Goal: Task Accomplishment & Management: Manage account settings

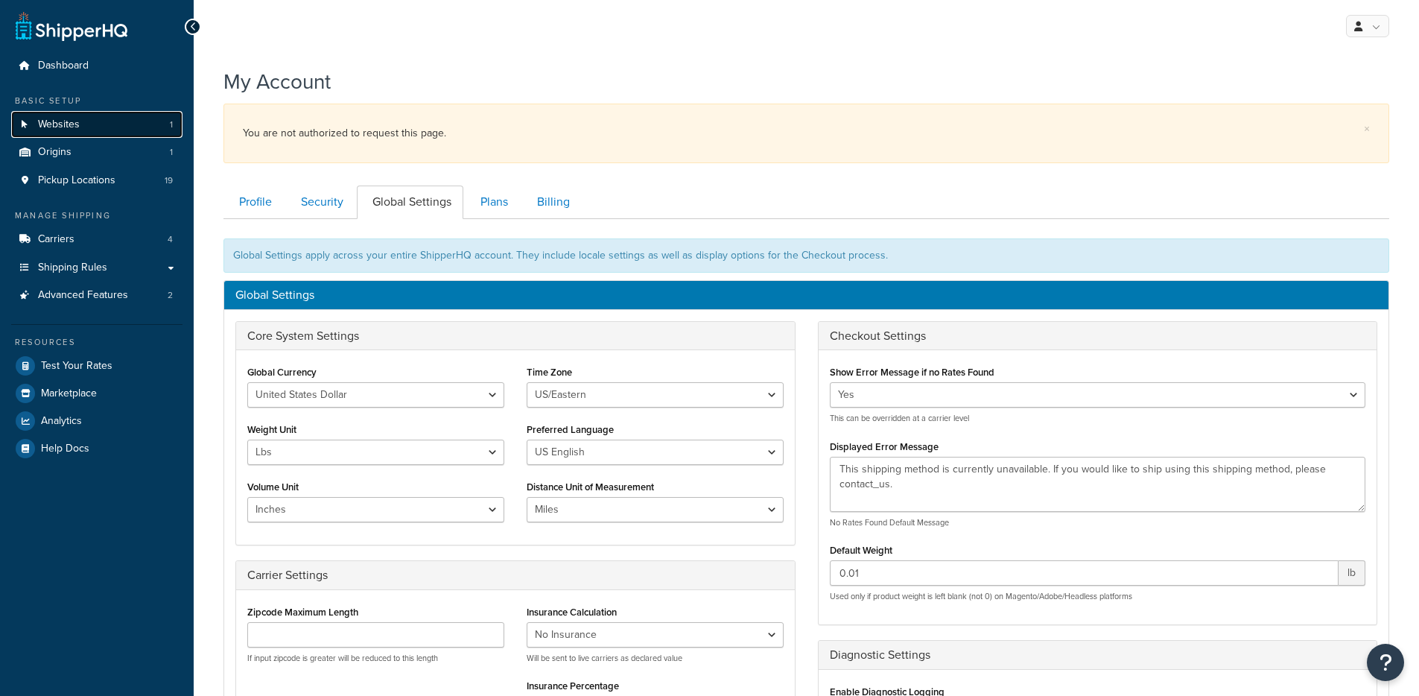
click at [99, 122] on link "Websites 1" at bounding box center [96, 125] width 171 height 28
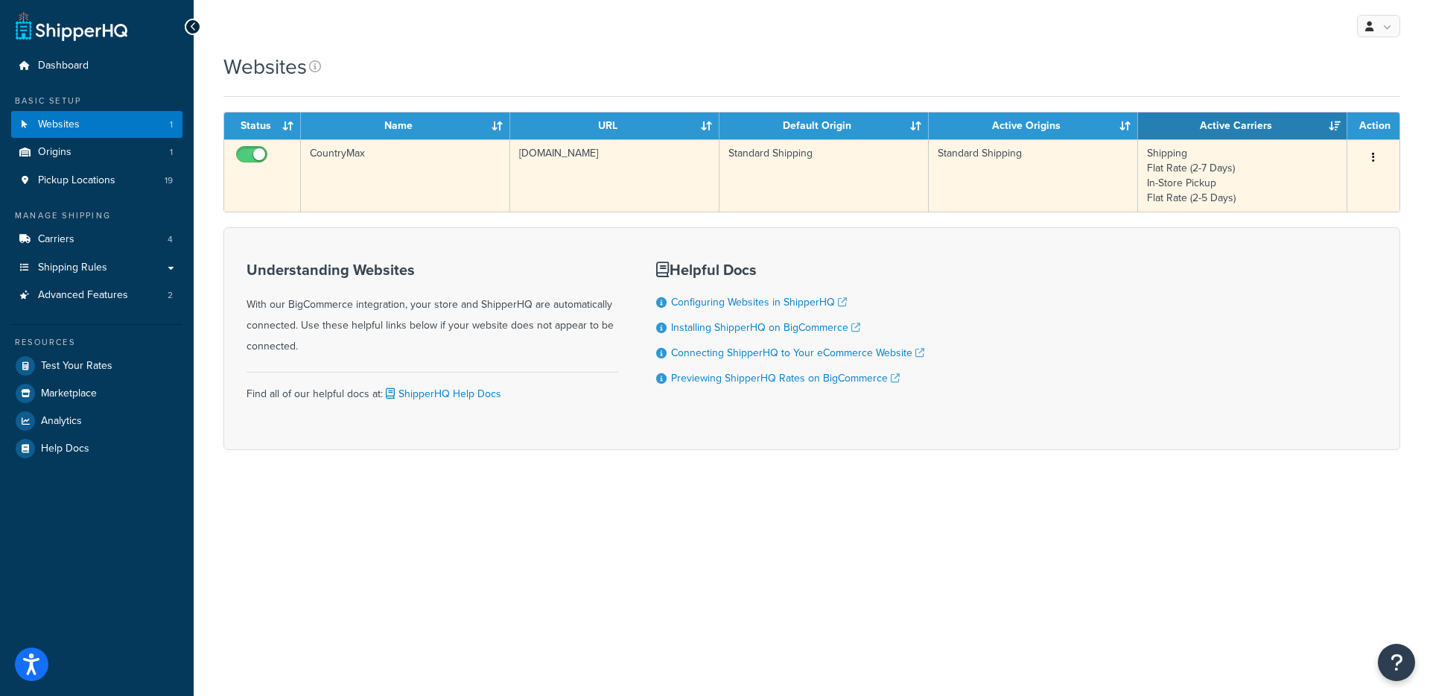
click at [567, 179] on td "[DOMAIN_NAME]" at bounding box center [614, 175] width 209 height 72
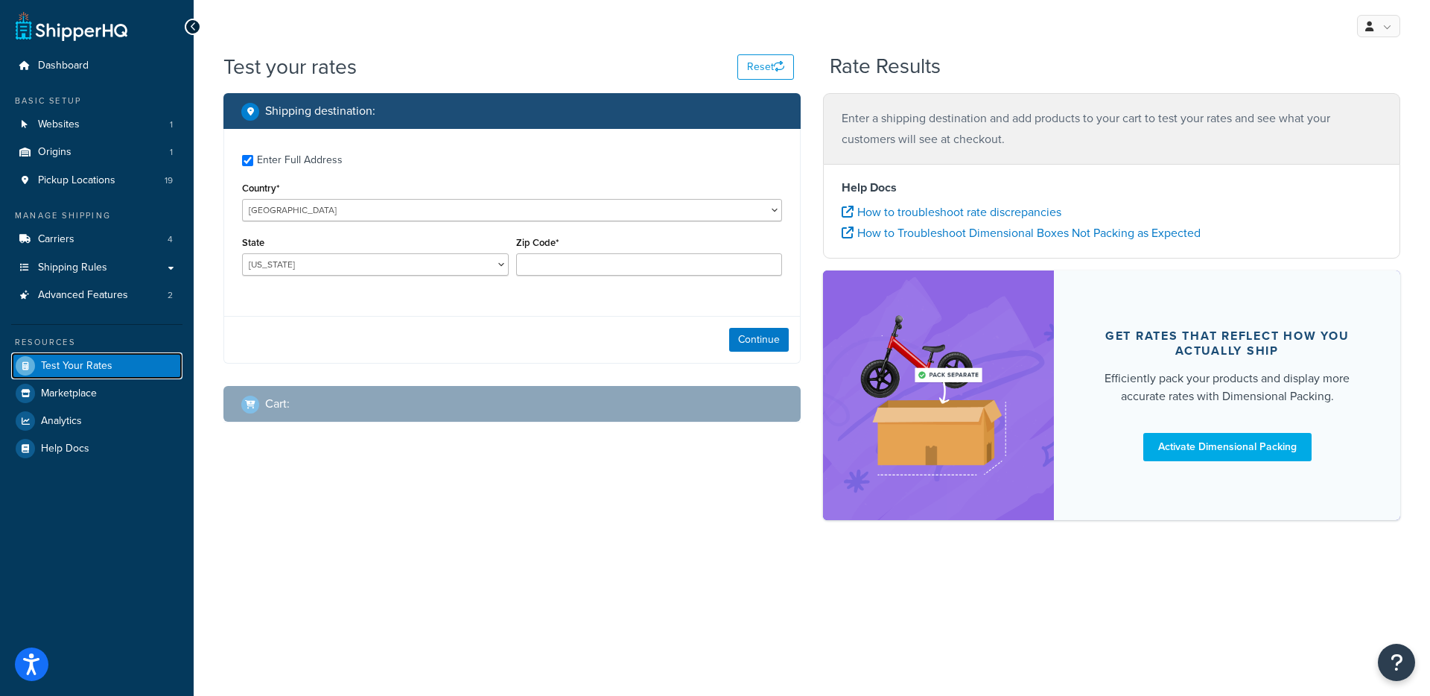
checkbox input "true"
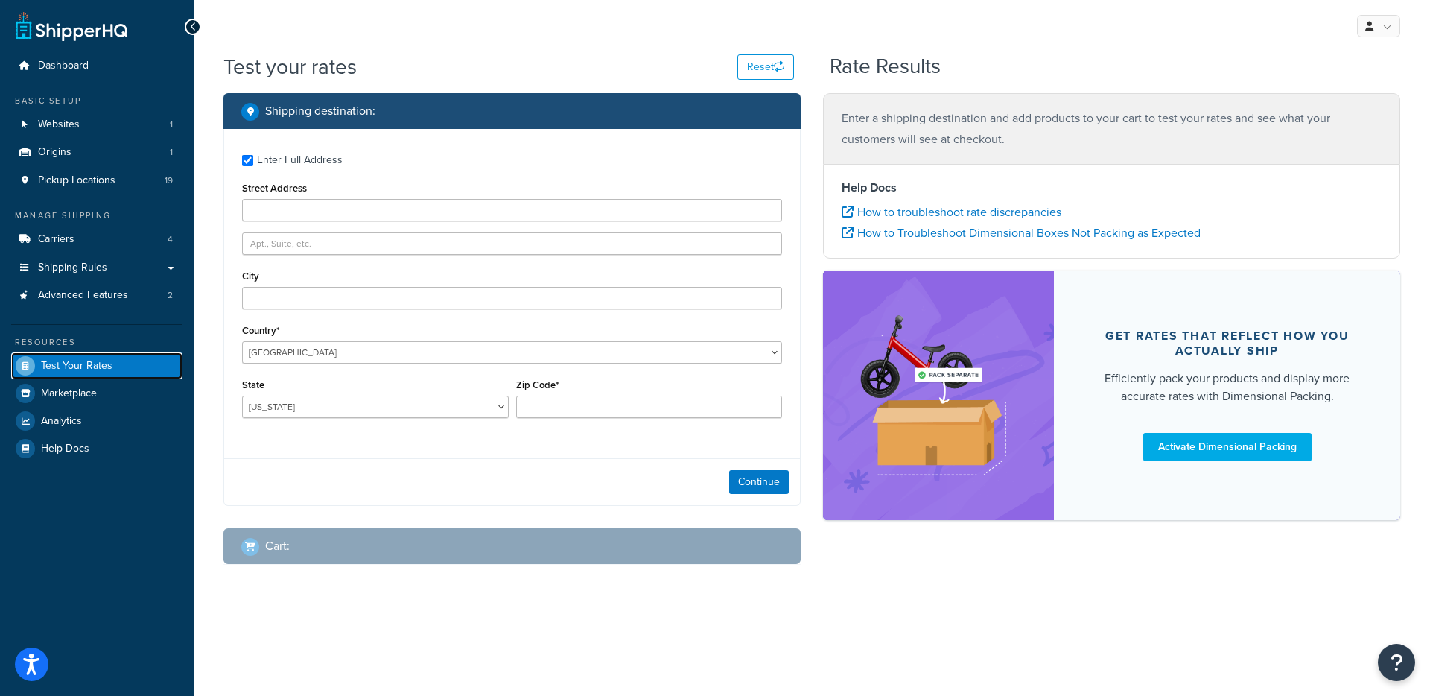
type input "92111"
select select "NY"
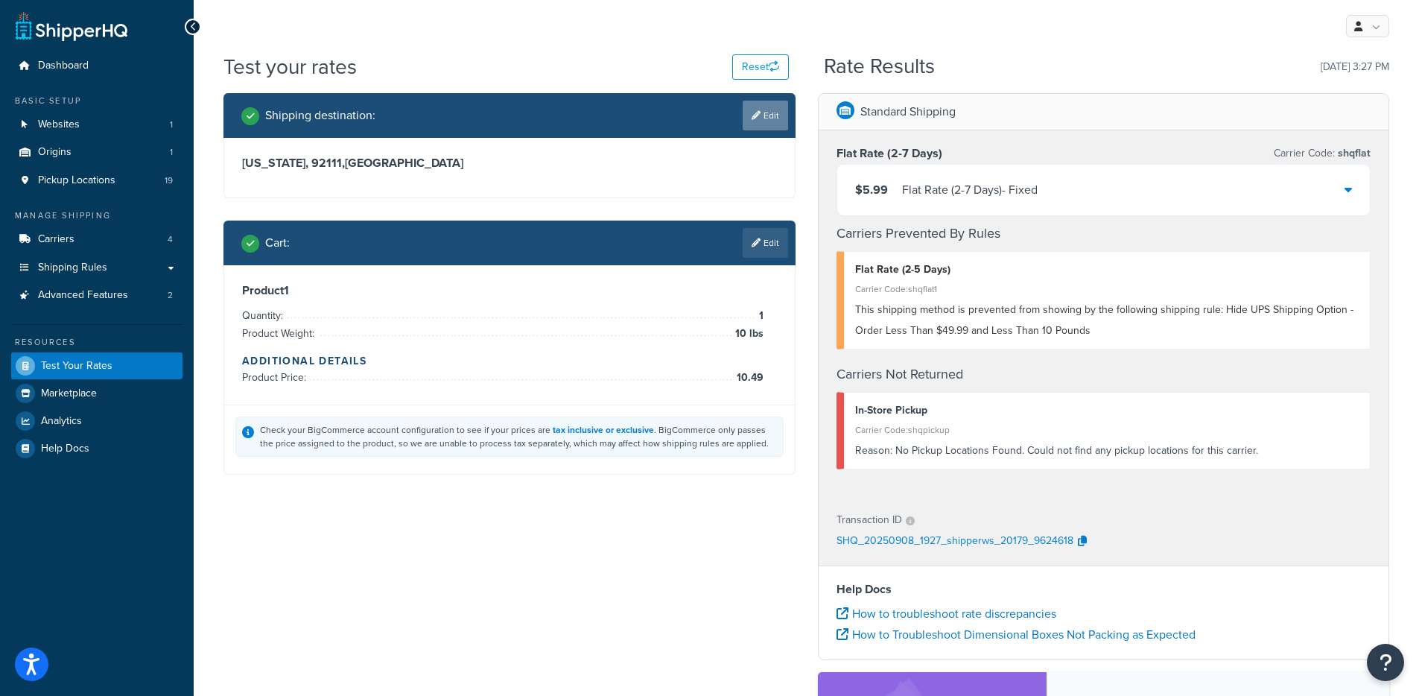
click at [769, 117] on link "Edit" at bounding box center [765, 116] width 45 height 30
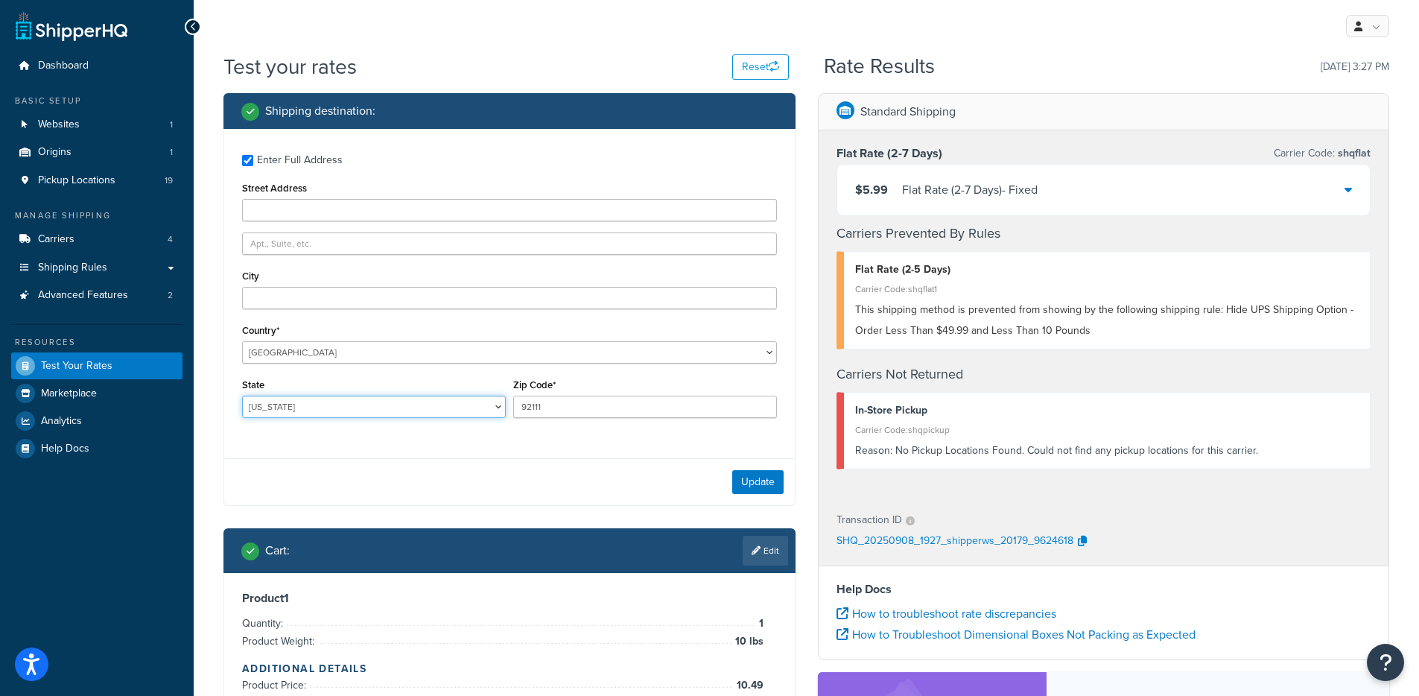
click at [279, 409] on select "Alabama Alaska American Samoa Arizona Arkansas Armed Forces Americas Armed Forc…" at bounding box center [374, 407] width 264 height 22
click at [242, 396] on select "Alabama Alaska American Samoa Arizona Arkansas Armed Forces Americas Armed Forc…" at bounding box center [374, 407] width 264 height 22
select select "CA"
click at [736, 489] on button "Update" at bounding box center [757, 482] width 51 height 24
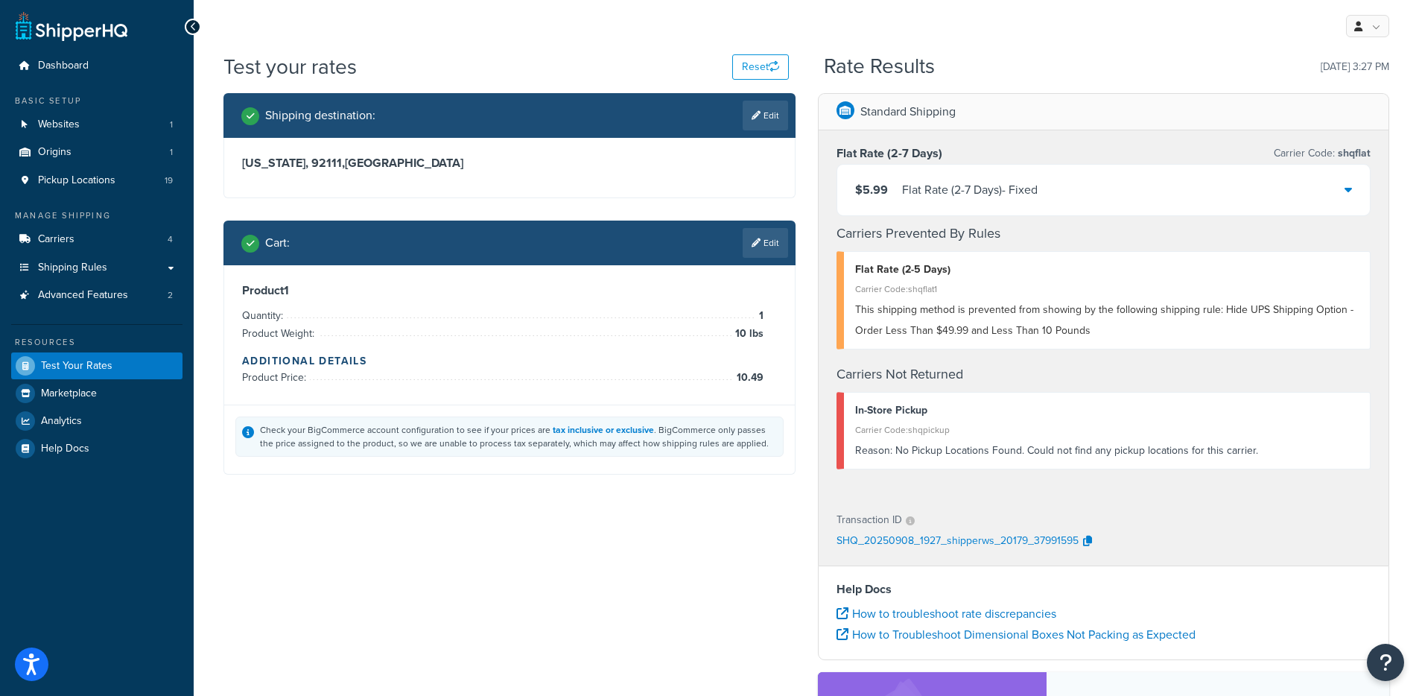
click at [884, 155] on h3 "Flat Rate (2-7 Days)" at bounding box center [890, 153] width 106 height 15
copy h3 "Flat Rate (2-7 Days)"
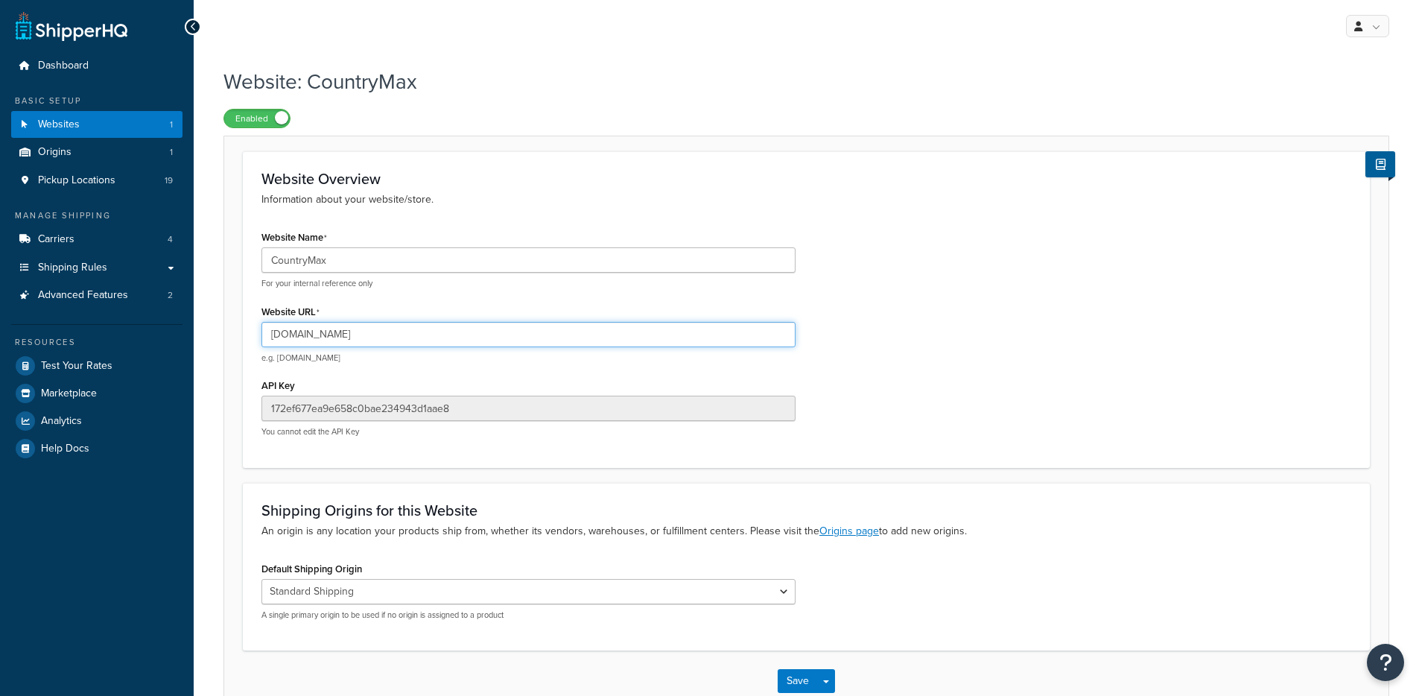
click at [308, 332] on input "[DOMAIN_NAME]" at bounding box center [528, 334] width 534 height 25
drag, startPoint x: 454, startPoint y: 347, endPoint x: 452, endPoint y: 339, distance: 8.5
click at [454, 346] on div "[DOMAIN_NAME] e.g. [DOMAIN_NAME]" at bounding box center [528, 343] width 534 height 42
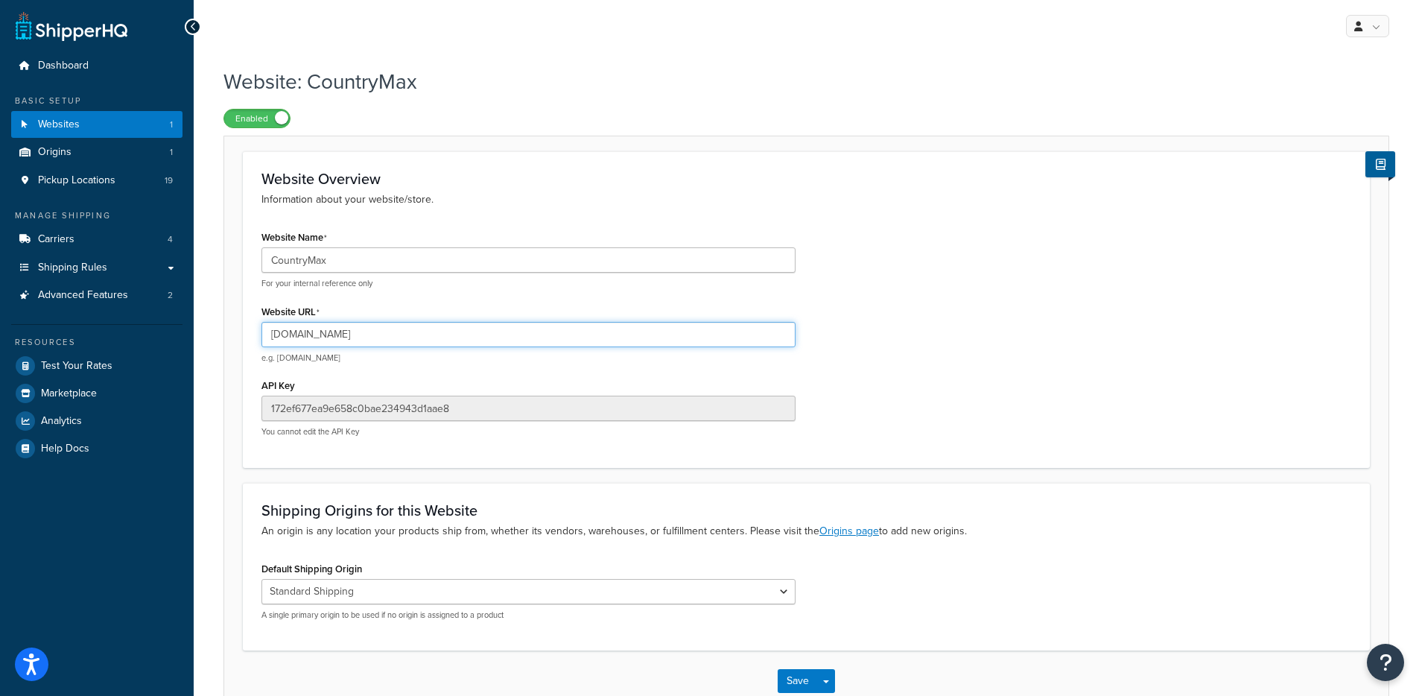
drag, startPoint x: 448, startPoint y: 336, endPoint x: 297, endPoint y: 334, distance: 150.5
click at [297, 334] on input "[DOMAIN_NAME]" at bounding box center [528, 334] width 534 height 25
click at [415, 336] on input "[DOMAIN_NAME]" at bounding box center [528, 334] width 534 height 25
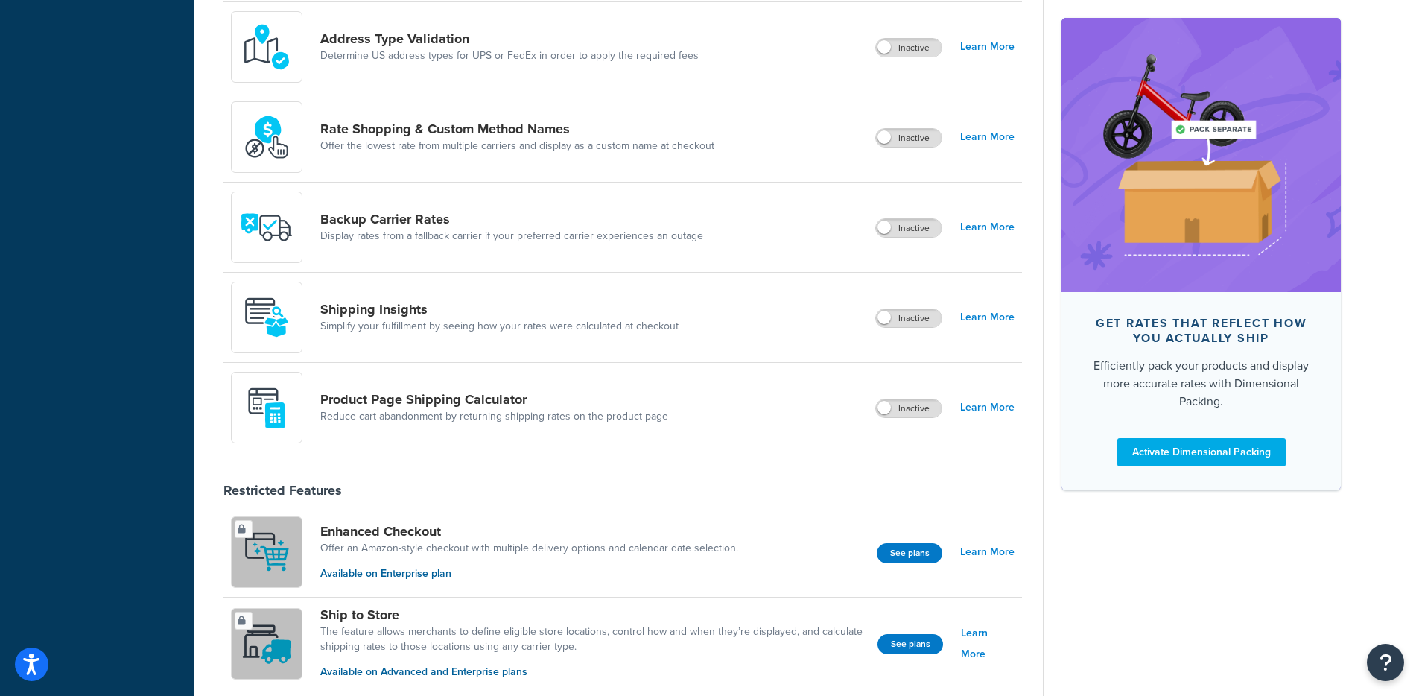
scroll to position [693, 0]
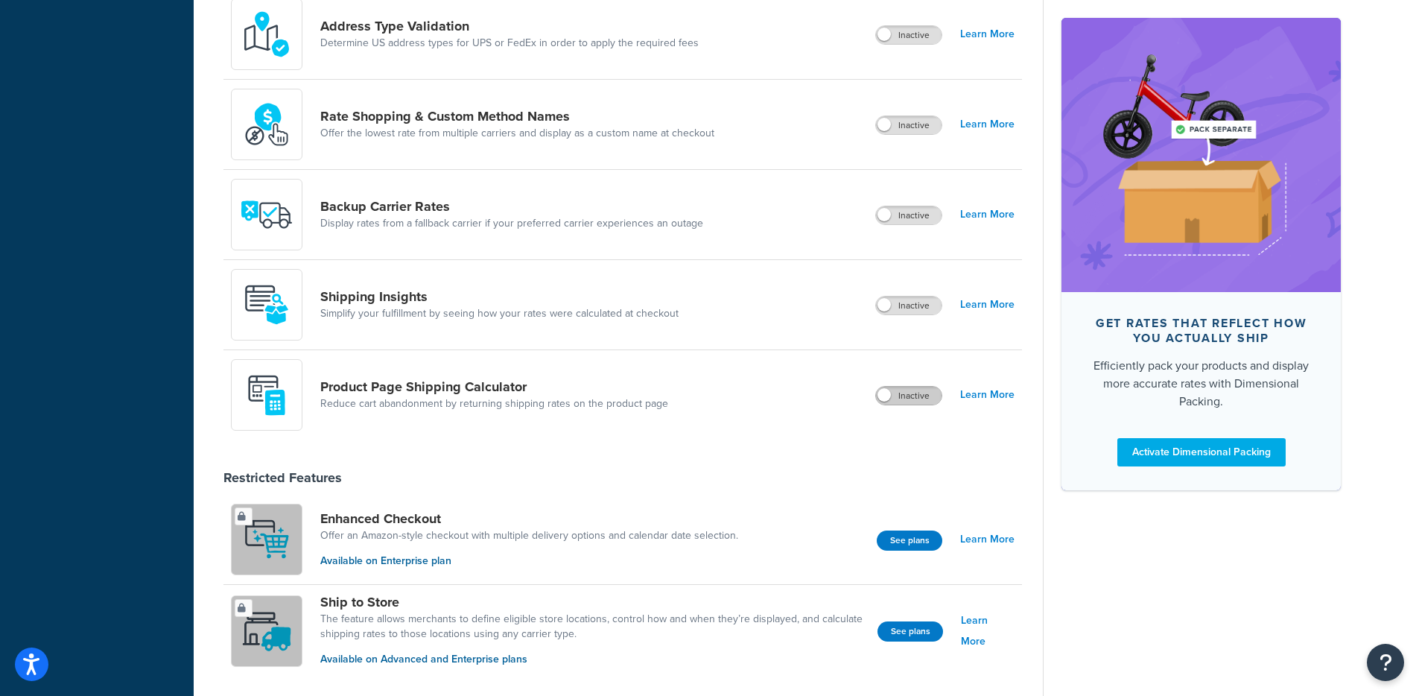
click at [918, 401] on label "Inactive" at bounding box center [909, 396] width 66 height 18
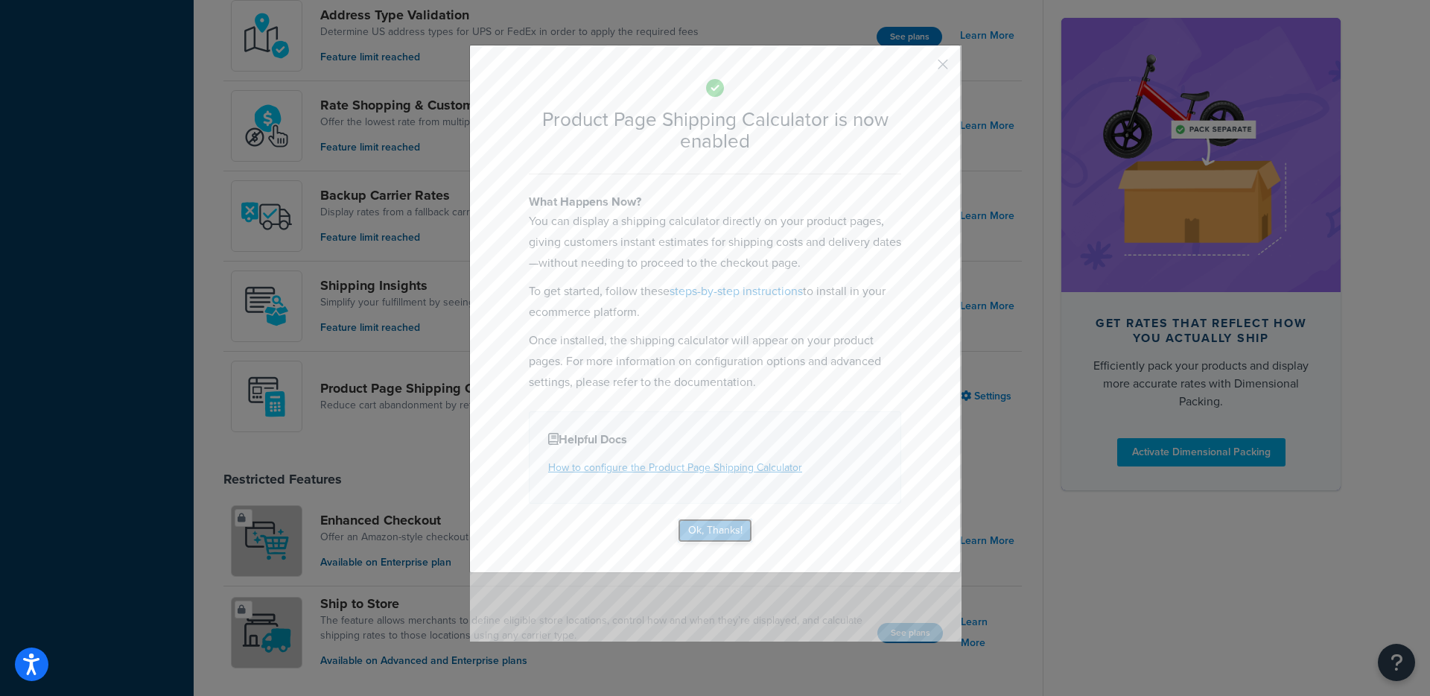
click at [714, 530] on button "Ok, Thanks!" at bounding box center [715, 531] width 74 height 24
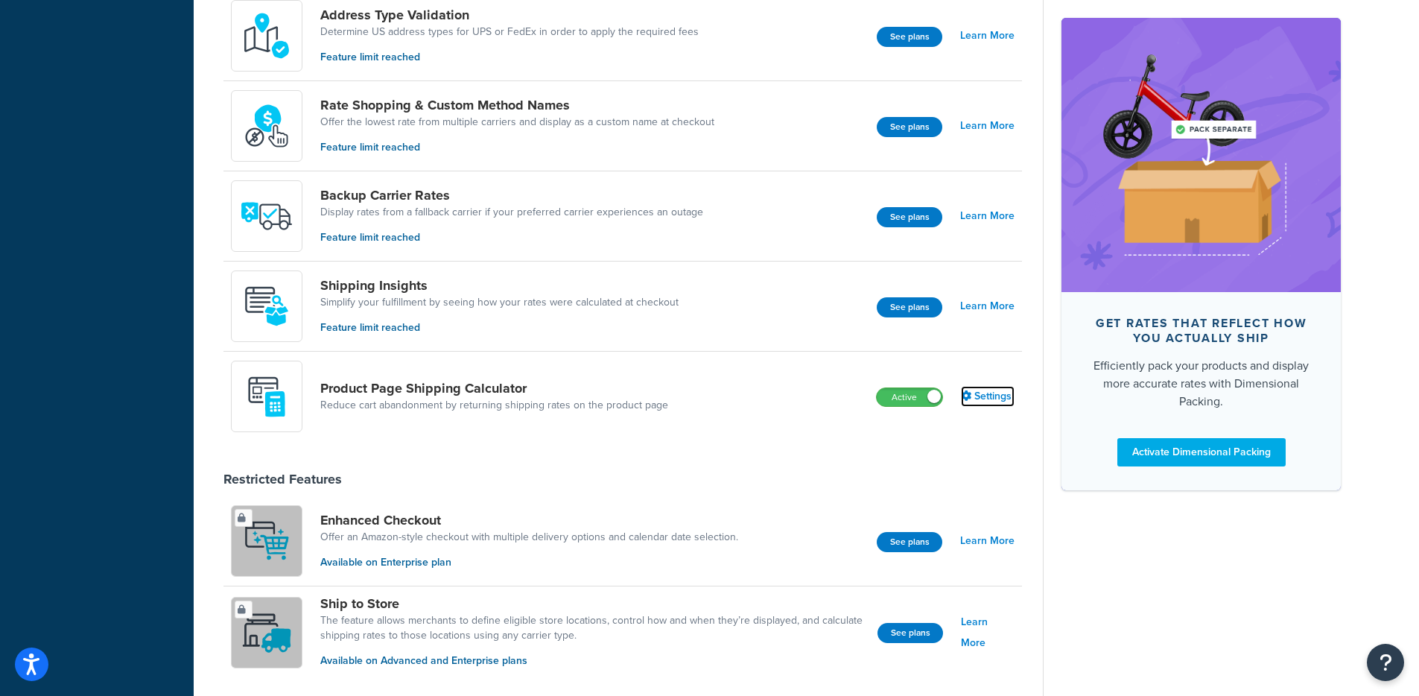
click at [986, 399] on link "Settings" at bounding box center [988, 396] width 54 height 21
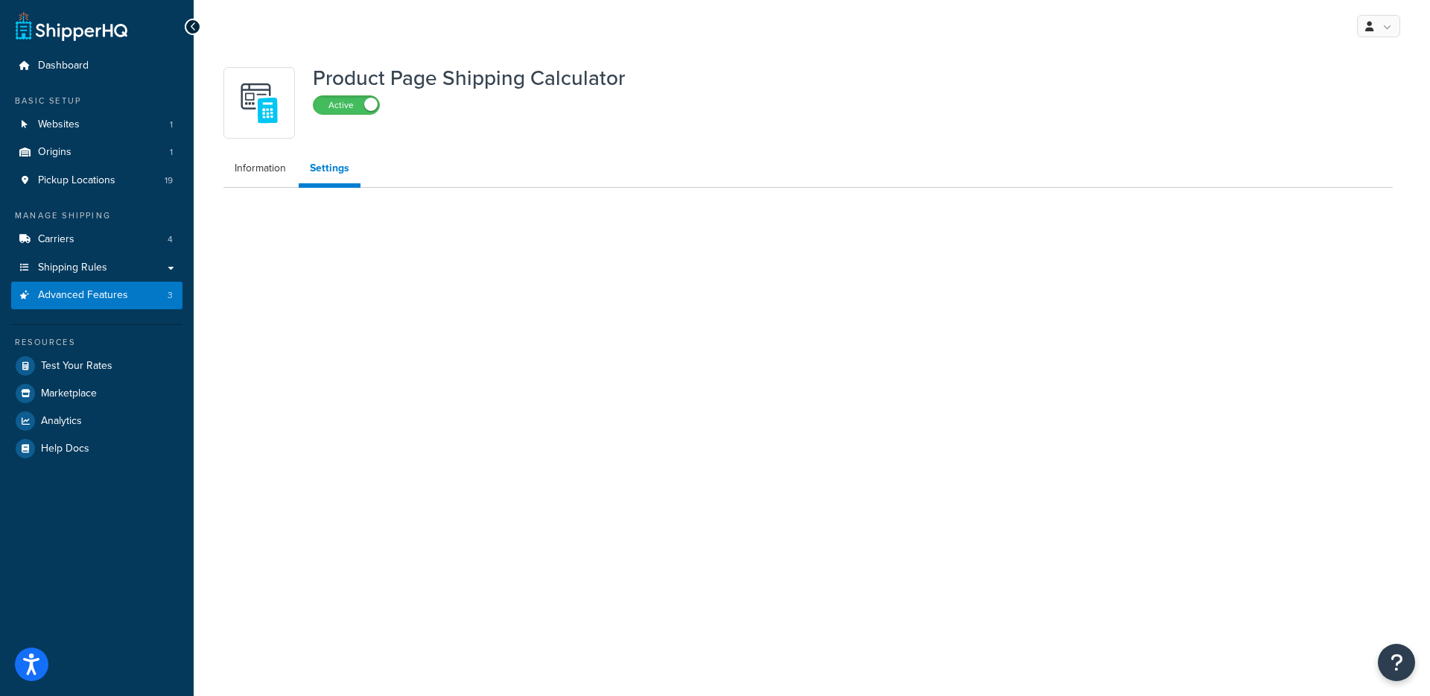
select select "US"
select select "false"
select select "31"
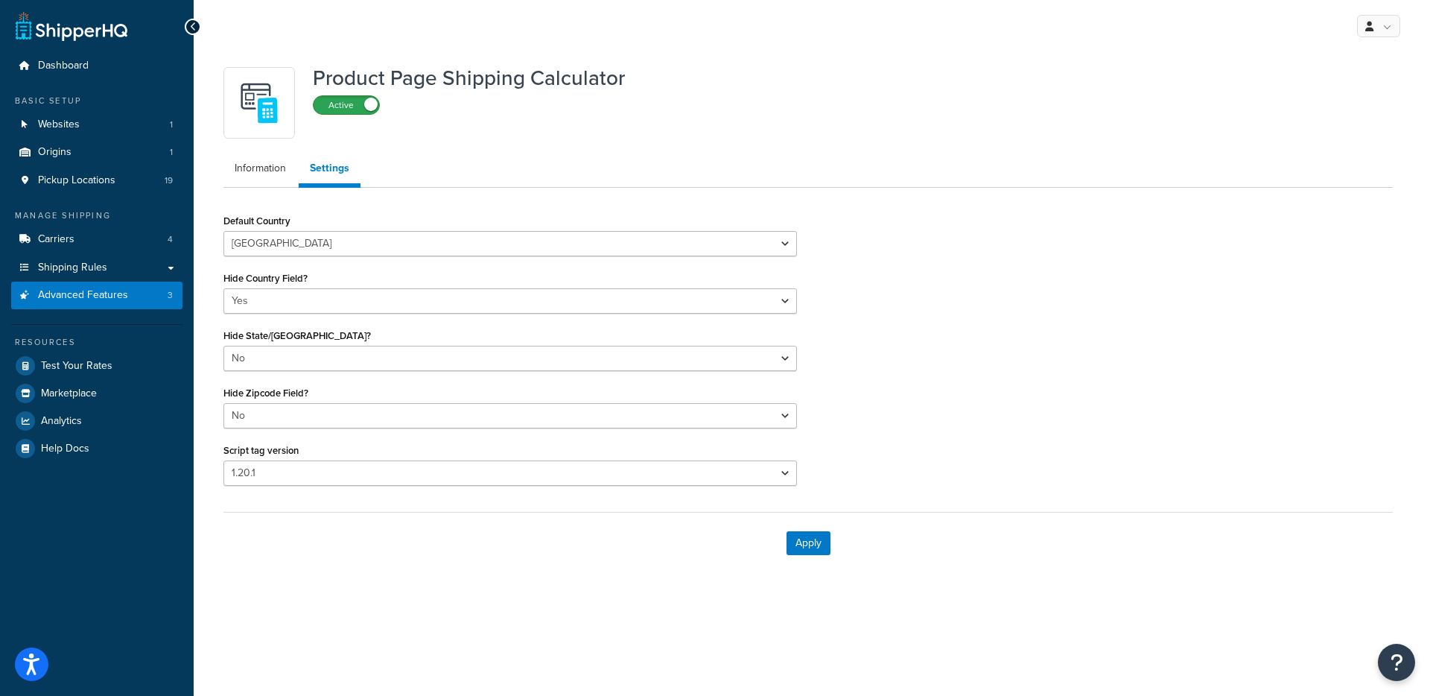
click at [348, 114] on label "Active" at bounding box center [347, 105] width 66 height 18
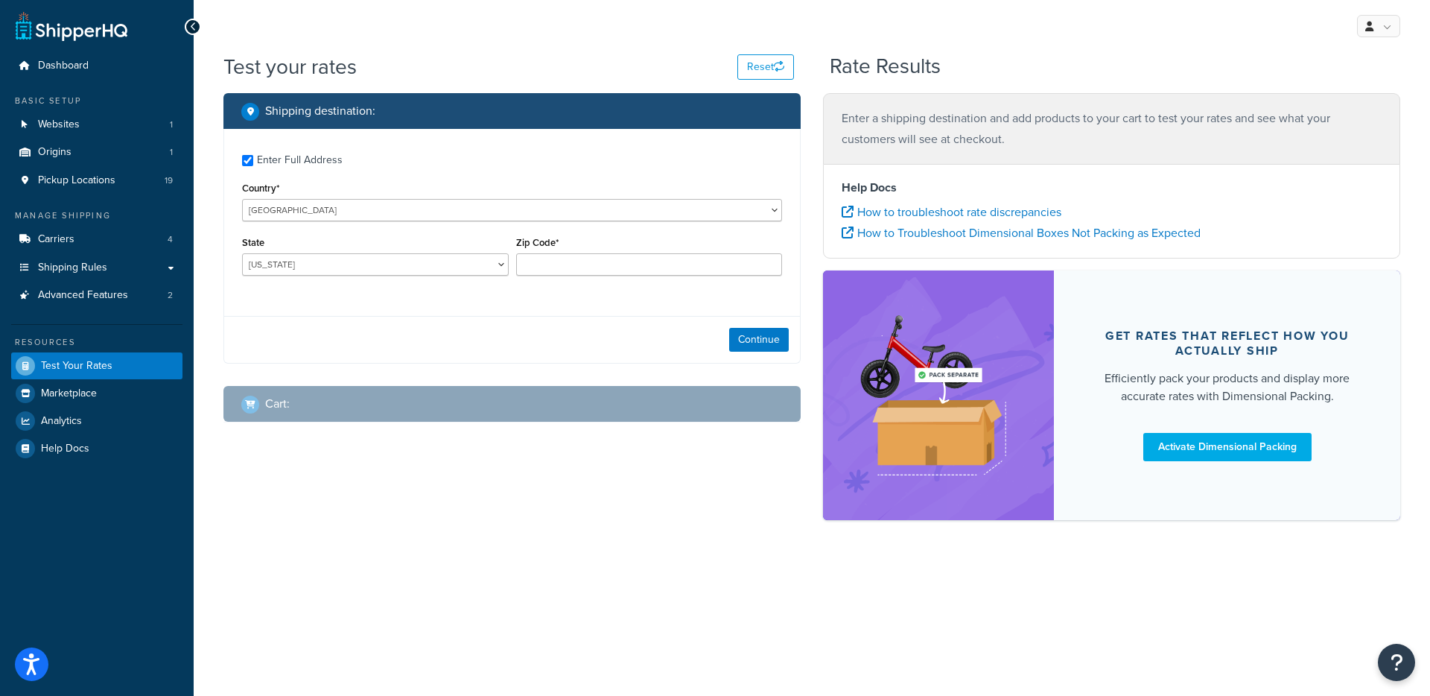
checkbox input "true"
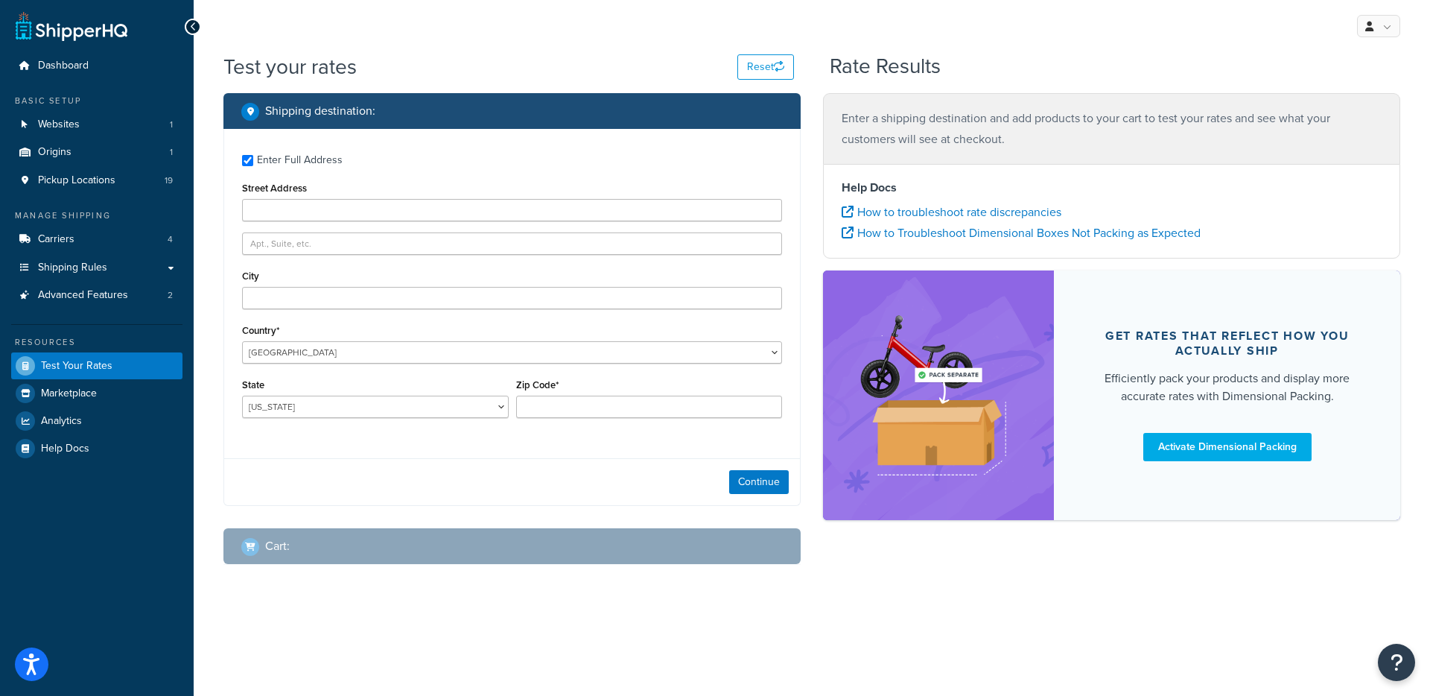
type input "123 MaddIvan ST"
type input "San Diego"
type input "92111"
select select "CA"
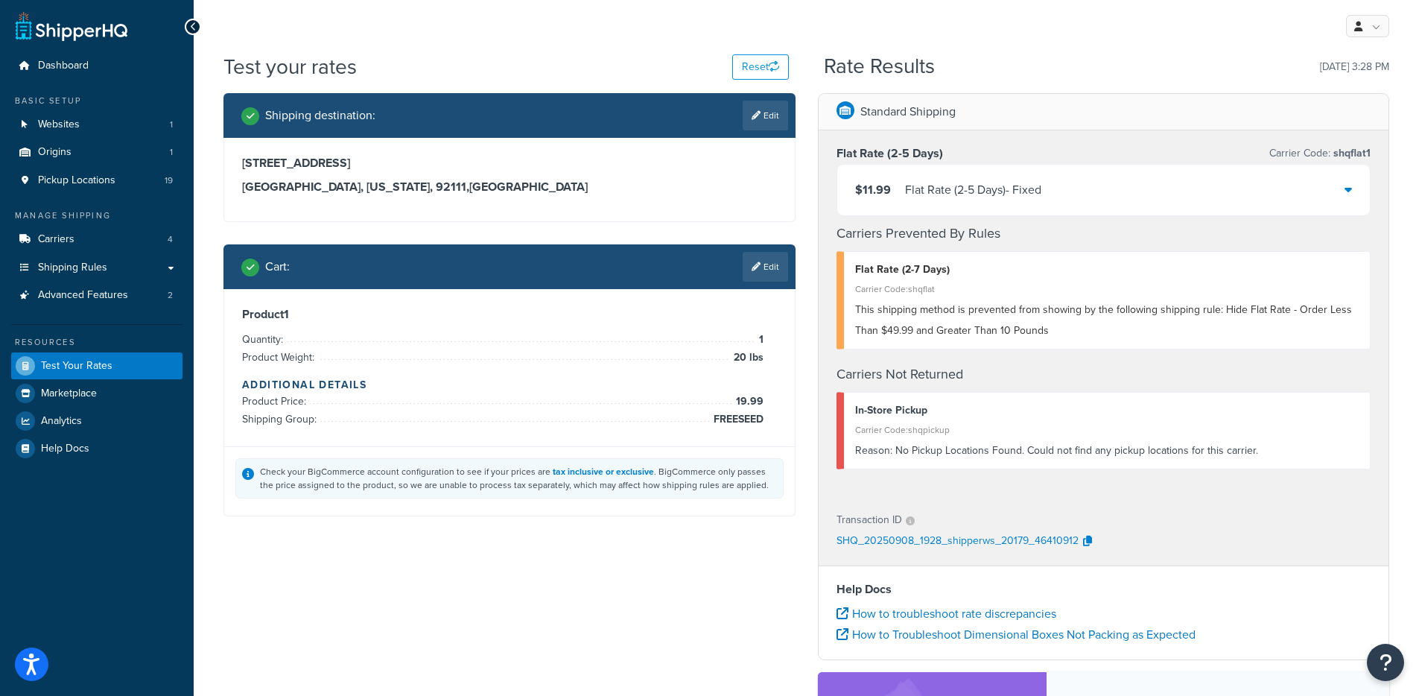
click at [876, 156] on h3 "Flat Rate (2-5 Days)" at bounding box center [890, 153] width 107 height 15
copy h3 "Flat Rate (2-5 Days)"
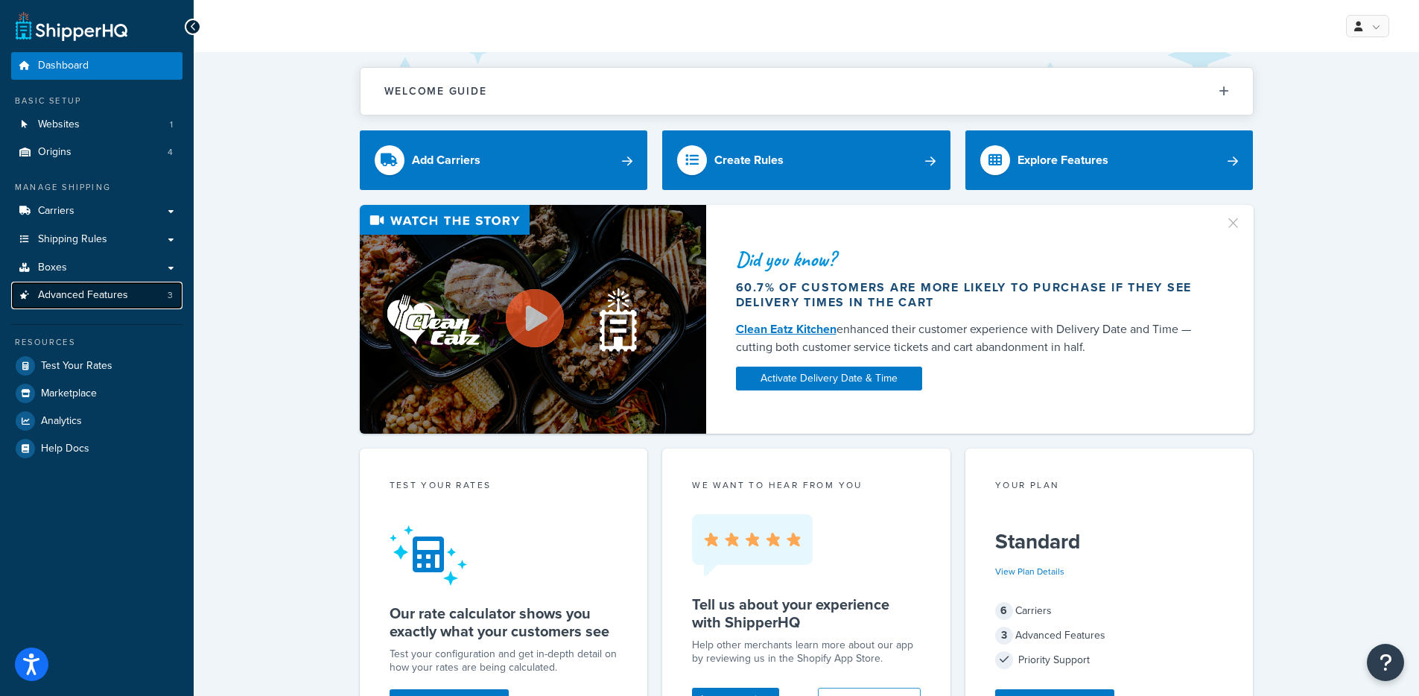
click at [94, 302] on link "Advanced Features 3" at bounding box center [96, 296] width 171 height 28
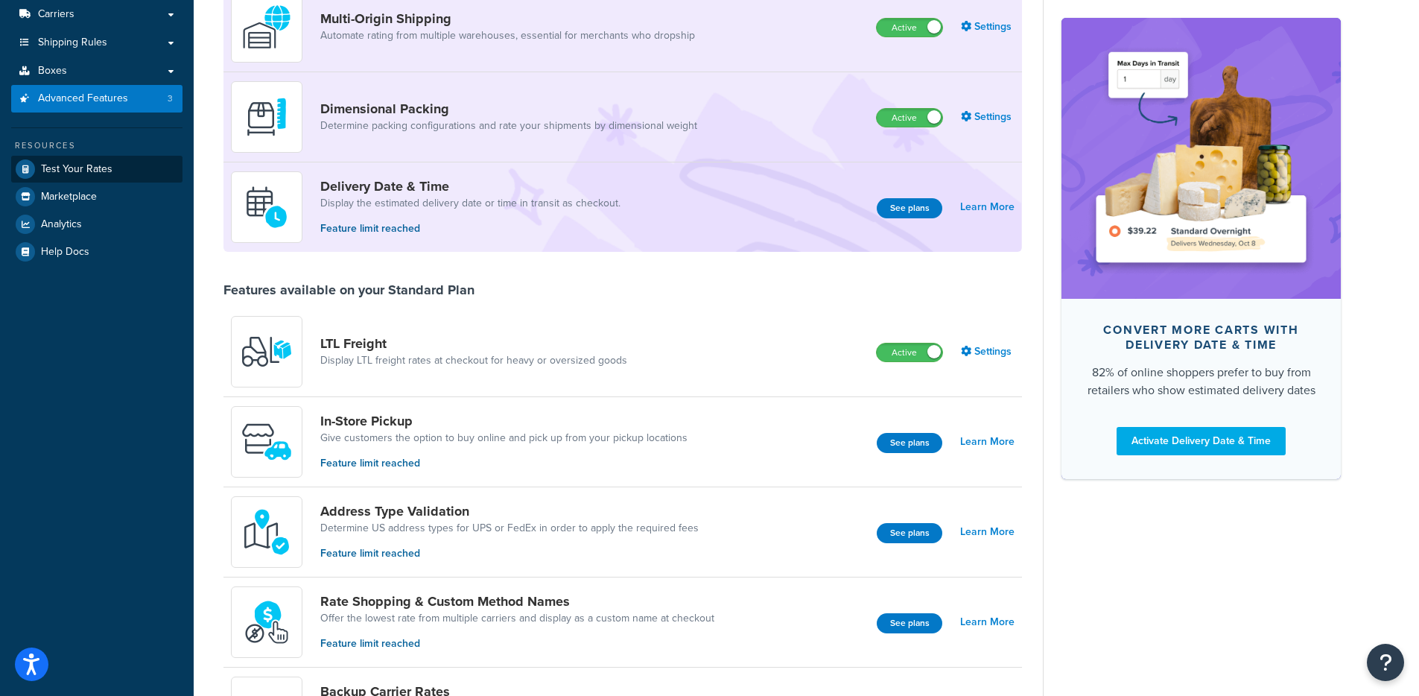
scroll to position [109, 0]
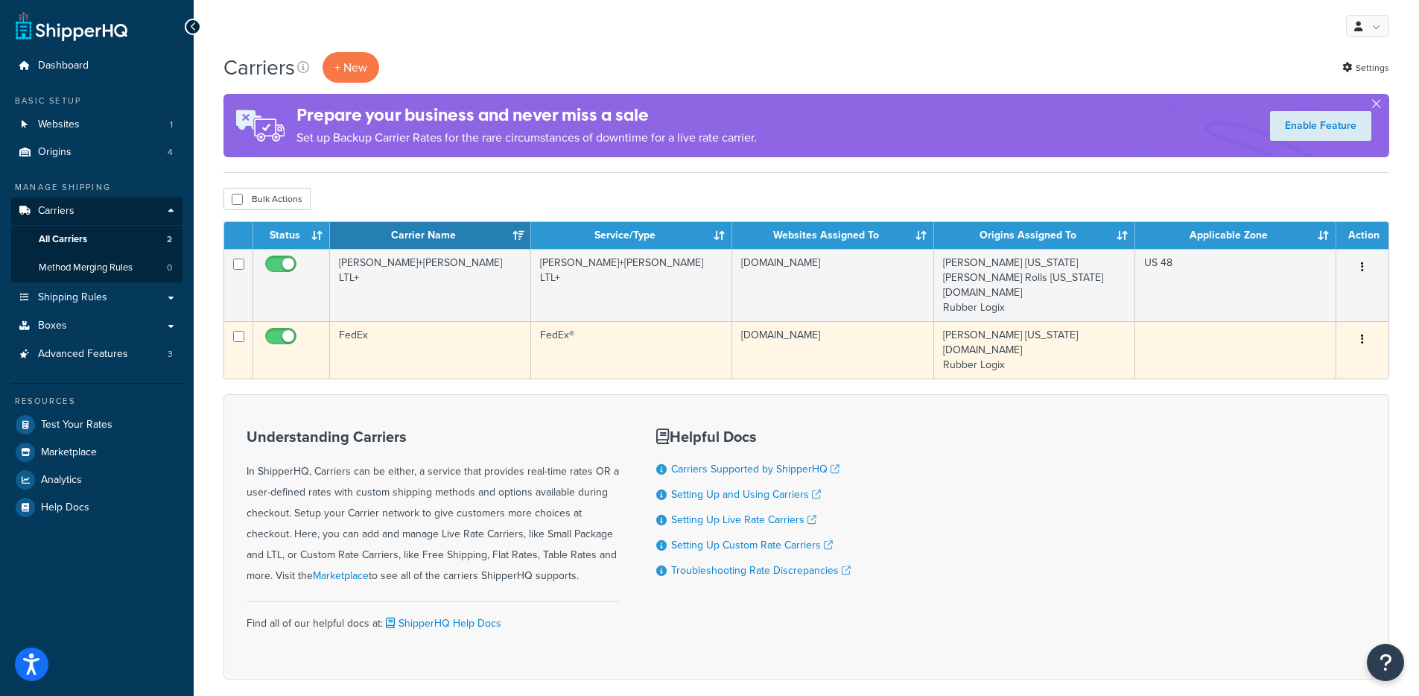
click at [396, 366] on td "FedEx" at bounding box center [430, 349] width 201 height 57
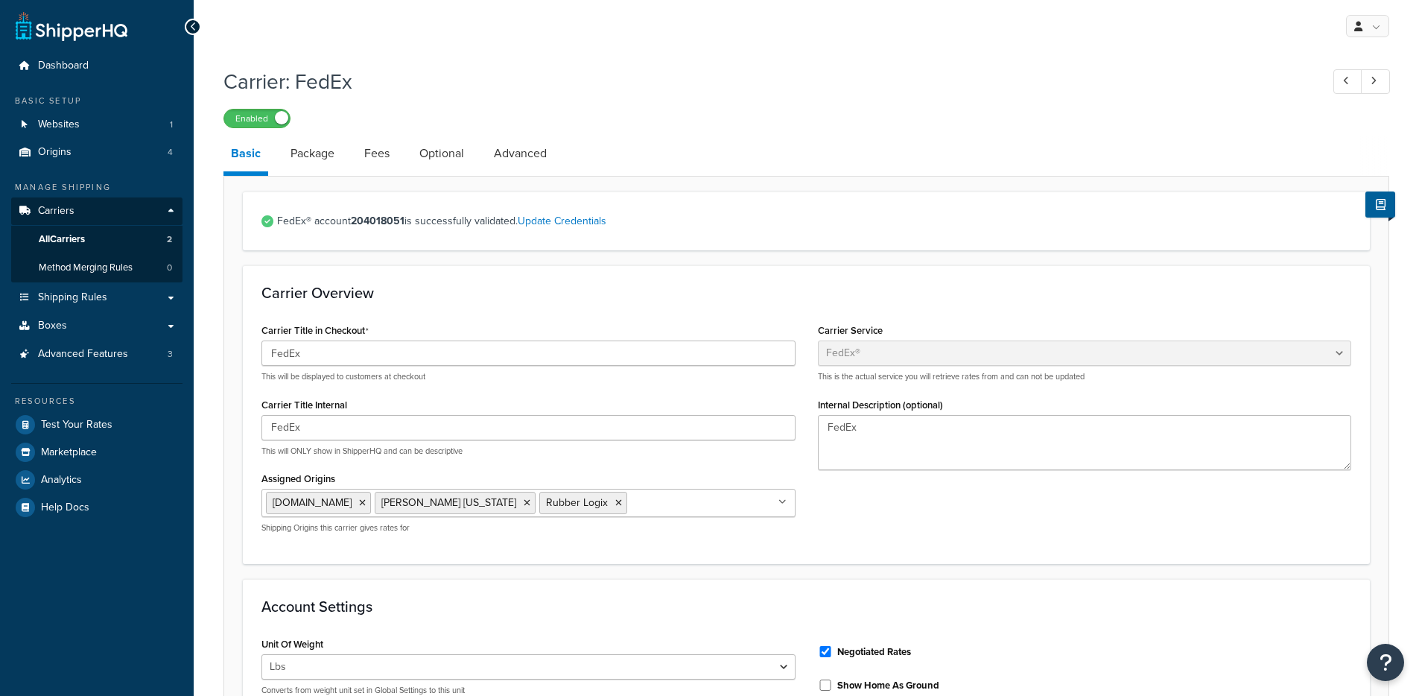
select select "fedEx"
select select "REGULAR_PICKUP"
select select "YOUR_PACKAGING"
click at [459, 152] on link "Optional" at bounding box center [442, 154] width 60 height 36
select select "business"
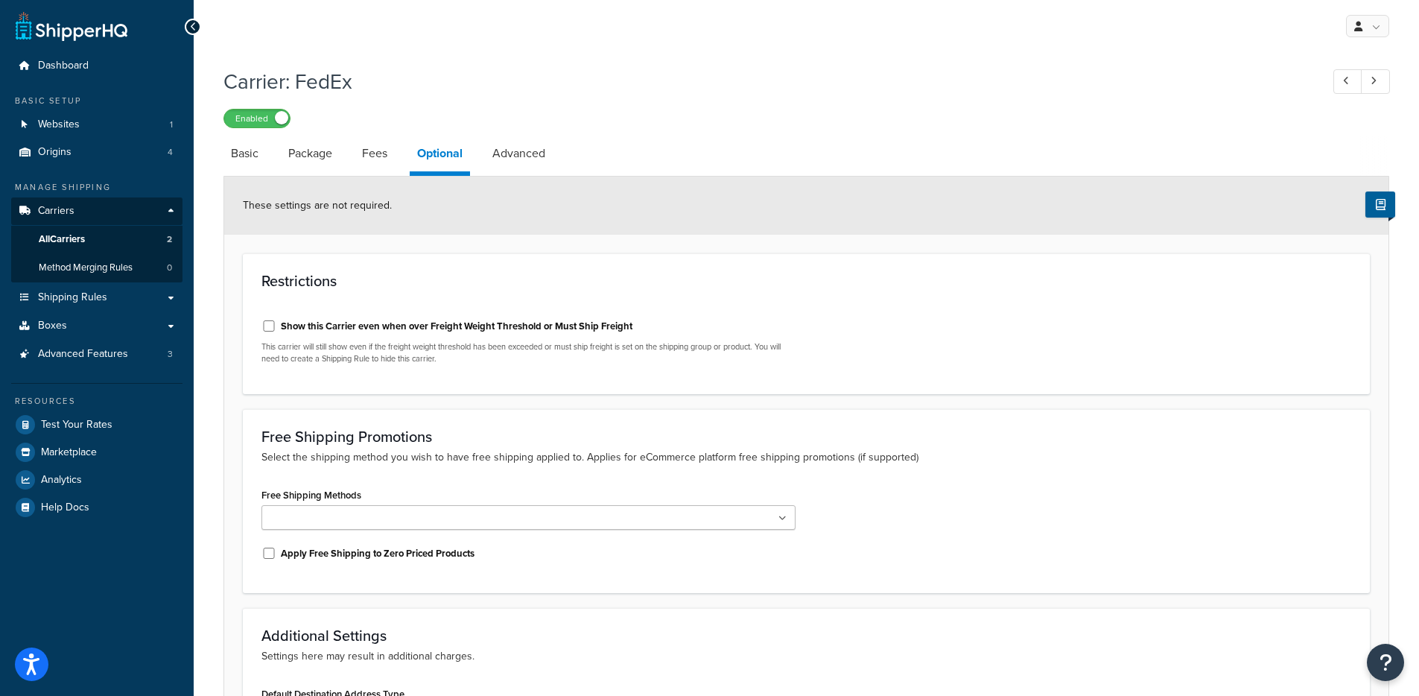
click at [570, 329] on label "Show this Carrier even when over Freight Weight Threshold or Must Ship Freight" at bounding box center [457, 326] width 352 height 13
click at [276, 329] on input "Show this Carrier even when over Freight Weight Threshold or Must Ship Freight" at bounding box center [268, 325] width 15 height 11
click at [570, 329] on label "Show this Carrier even when over Freight Weight Threshold or Must Ship Freight" at bounding box center [457, 326] width 352 height 13
click at [276, 329] on input "Show this Carrier even when over Freight Weight Threshold or Must Ship Freight" at bounding box center [268, 325] width 15 height 11
click at [570, 329] on label "Show this Carrier even when over Freight Weight Threshold or Must Ship Freight" at bounding box center [457, 326] width 352 height 13
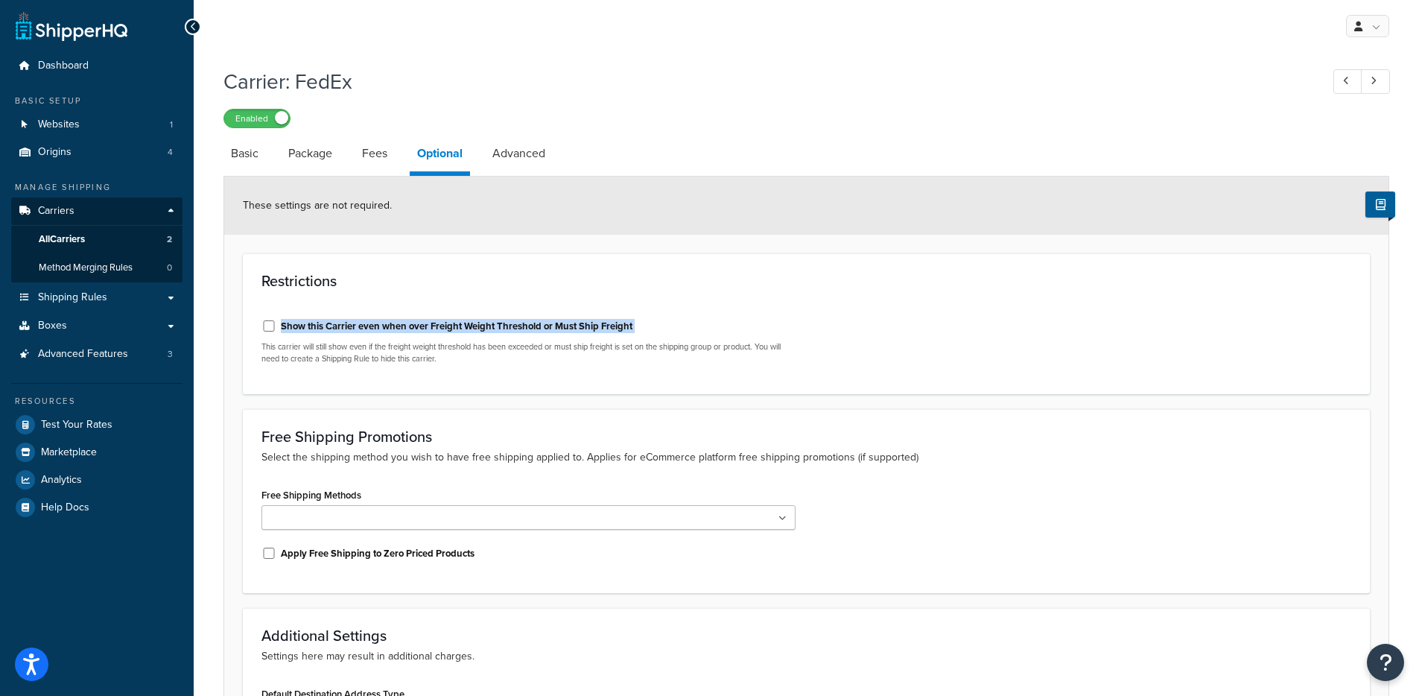
click at [276, 329] on input "Show this Carrier even when over Freight Weight Threshold or Must Ship Freight" at bounding box center [268, 325] width 15 height 11
copy label "Show this Carrier even when over Freight Weight Threshold or Must Ship Freight"
click at [560, 326] on label "Show this Carrier even when over Freight Weight Threshold or Must Ship Freight" at bounding box center [457, 326] width 352 height 13
click at [276, 326] on input "Show this Carrier even when over Freight Weight Threshold or Must Ship Freight" at bounding box center [268, 325] width 15 height 11
checkbox input "false"
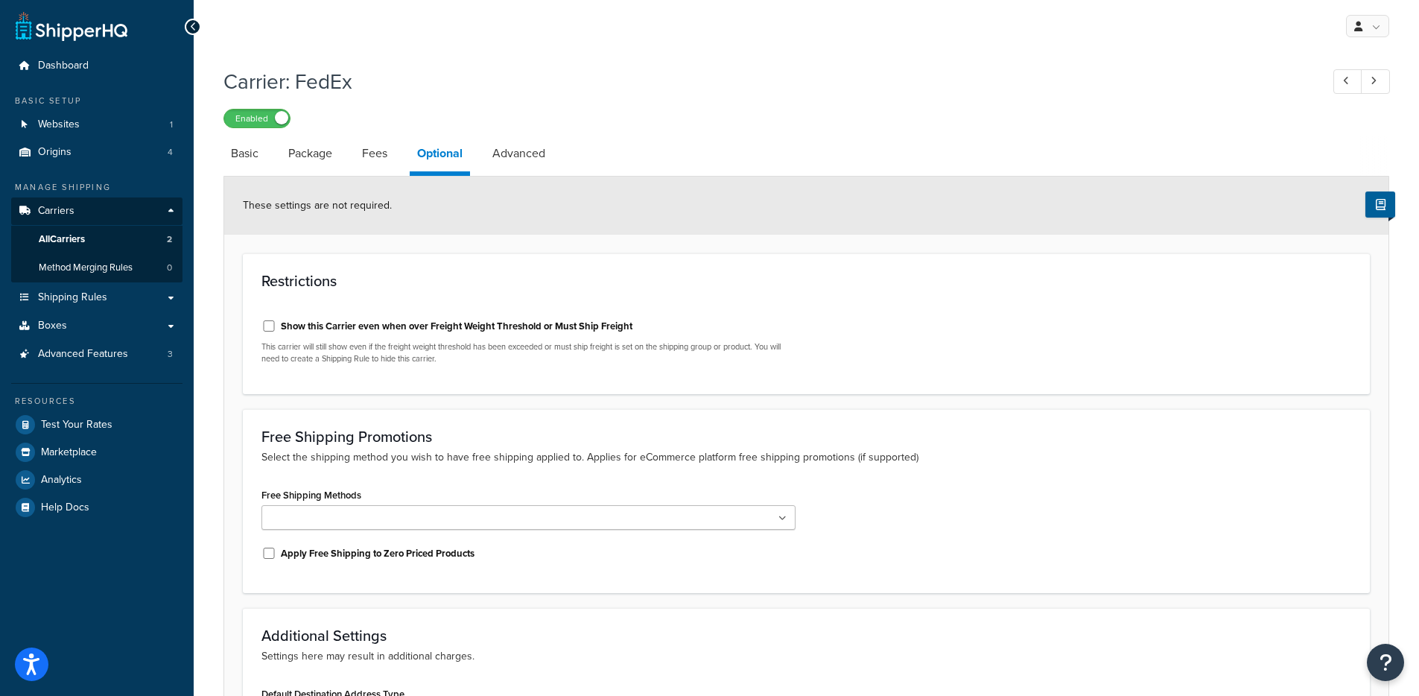
click at [798, 291] on div "Restrictions Show this Carrier even when over Freight Weight Threshold or Must …" at bounding box center [806, 323] width 1127 height 141
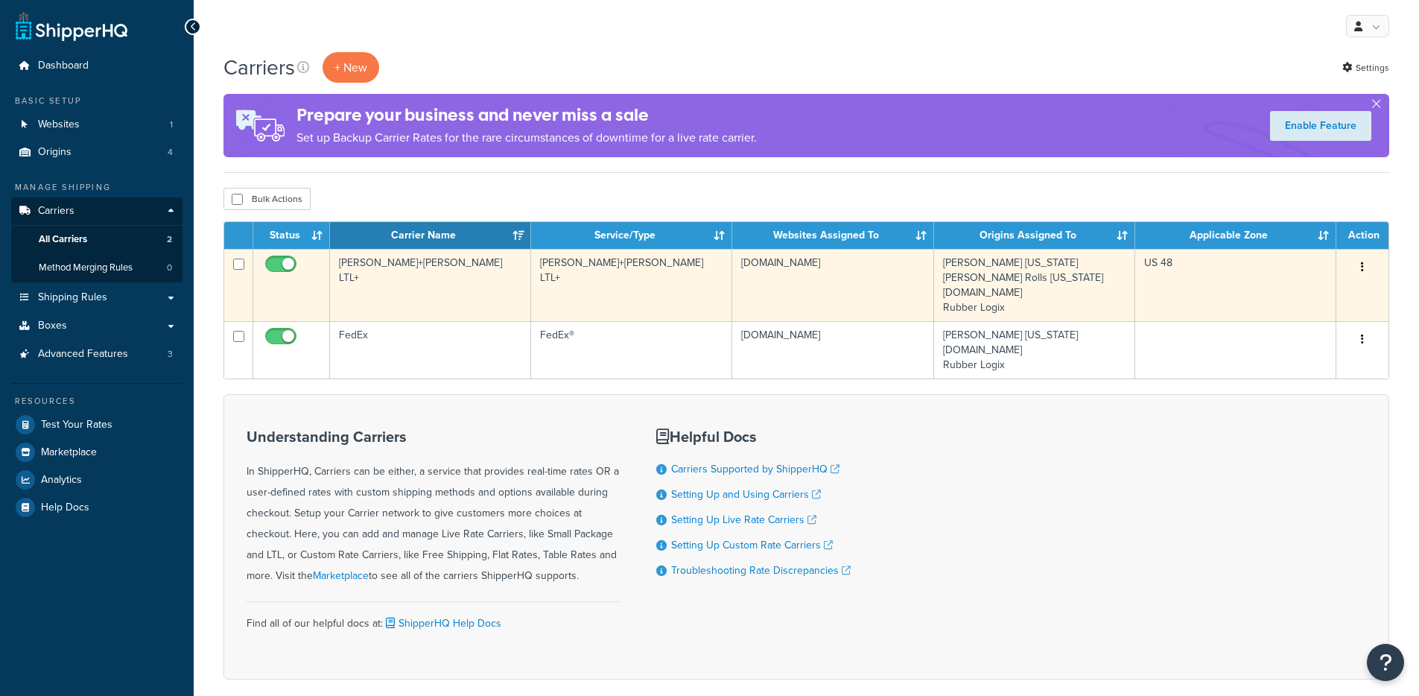
click at [425, 287] on td "[PERSON_NAME]+[PERSON_NAME] LTL+" at bounding box center [430, 285] width 201 height 72
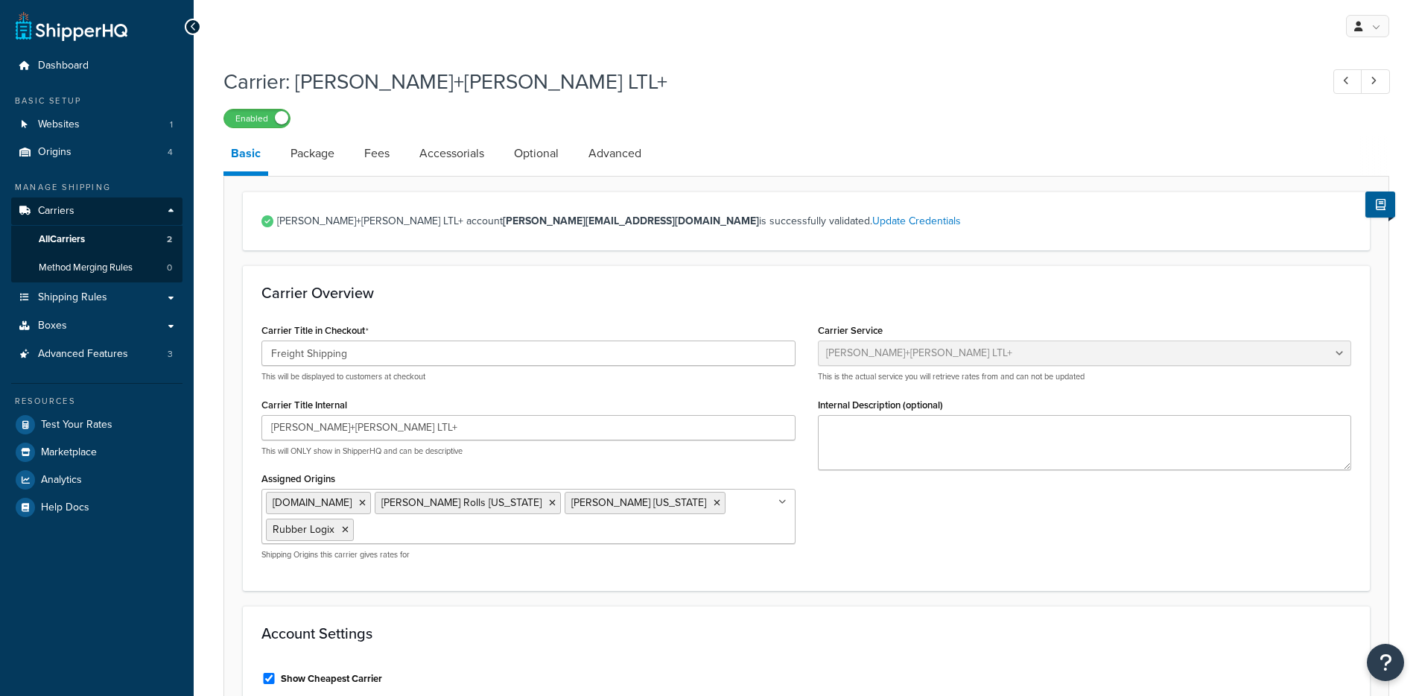
select select "reTransFreight"
click at [537, 155] on link "Optional" at bounding box center [537, 154] width 60 height 36
select select "60"
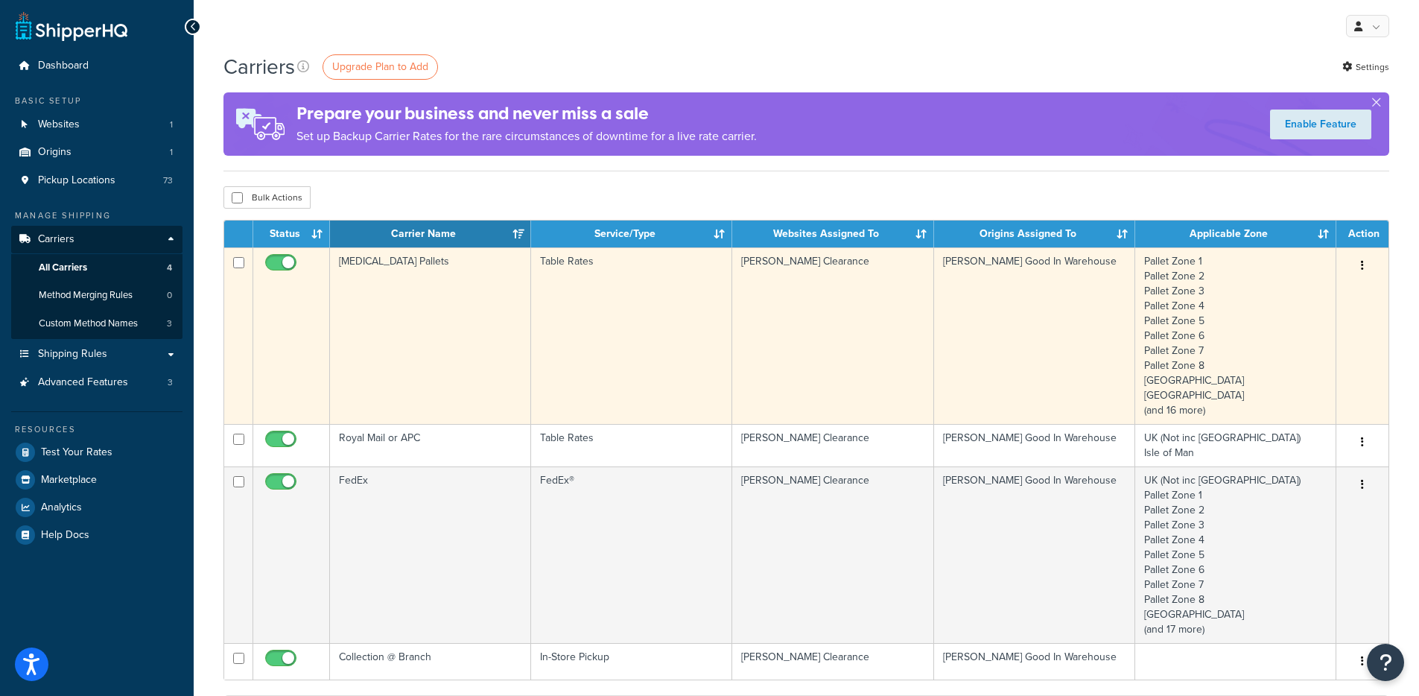
click at [547, 308] on td "Table Rates" at bounding box center [631, 335] width 201 height 177
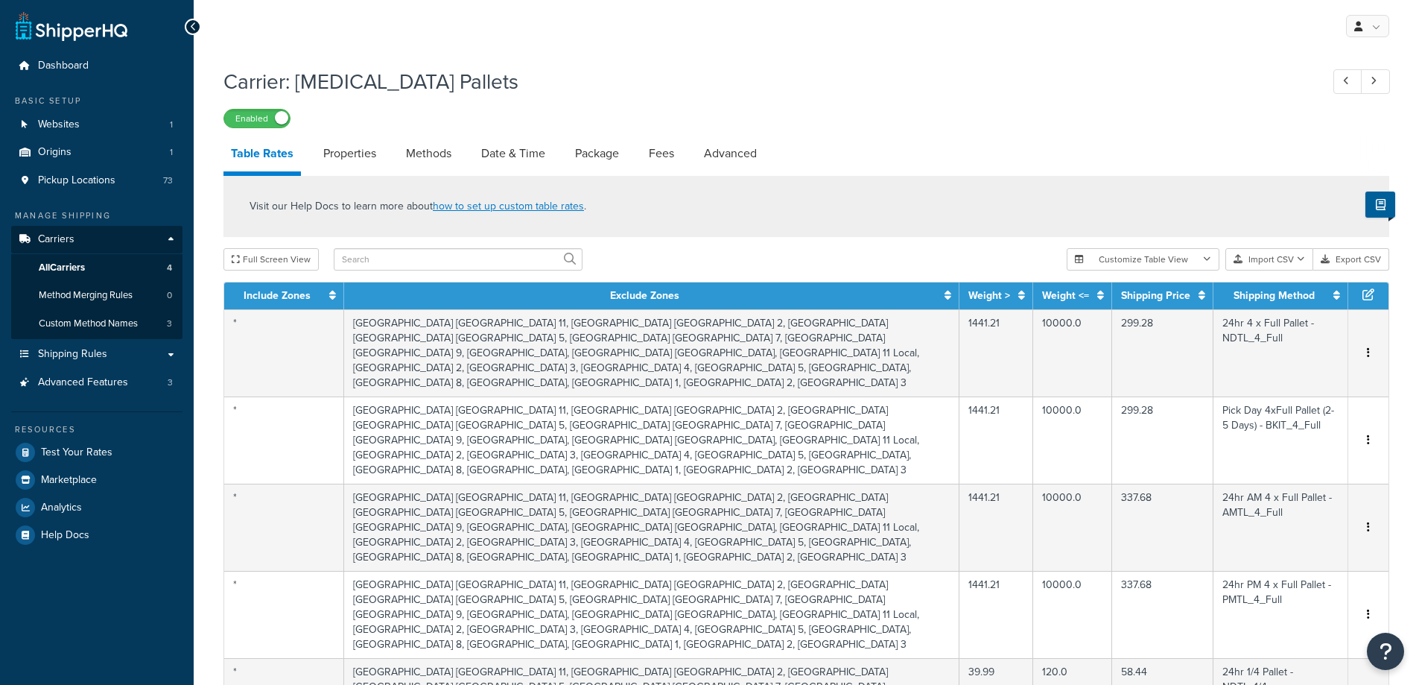
select select "25"
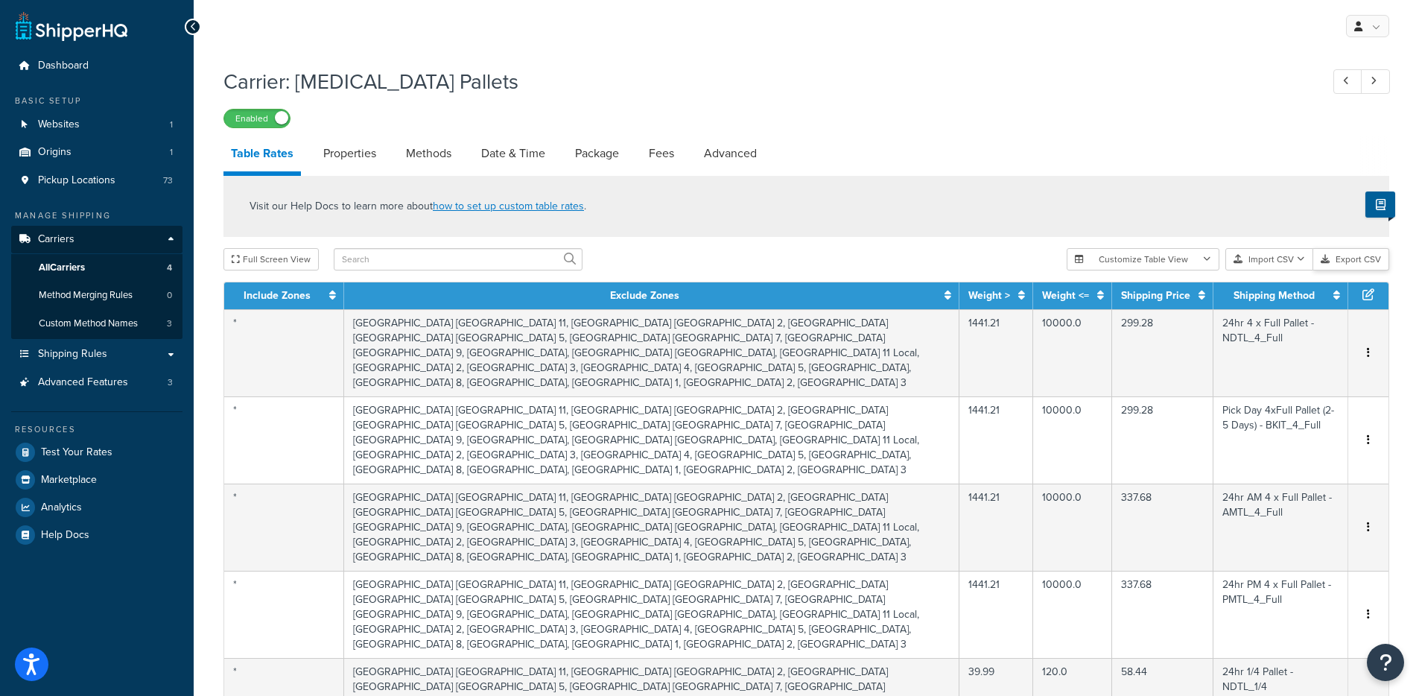
click at [1341, 264] on button "Export CSV" at bounding box center [1351, 259] width 76 height 22
click at [73, 349] on span "Shipping Rules" at bounding box center [72, 354] width 69 height 13
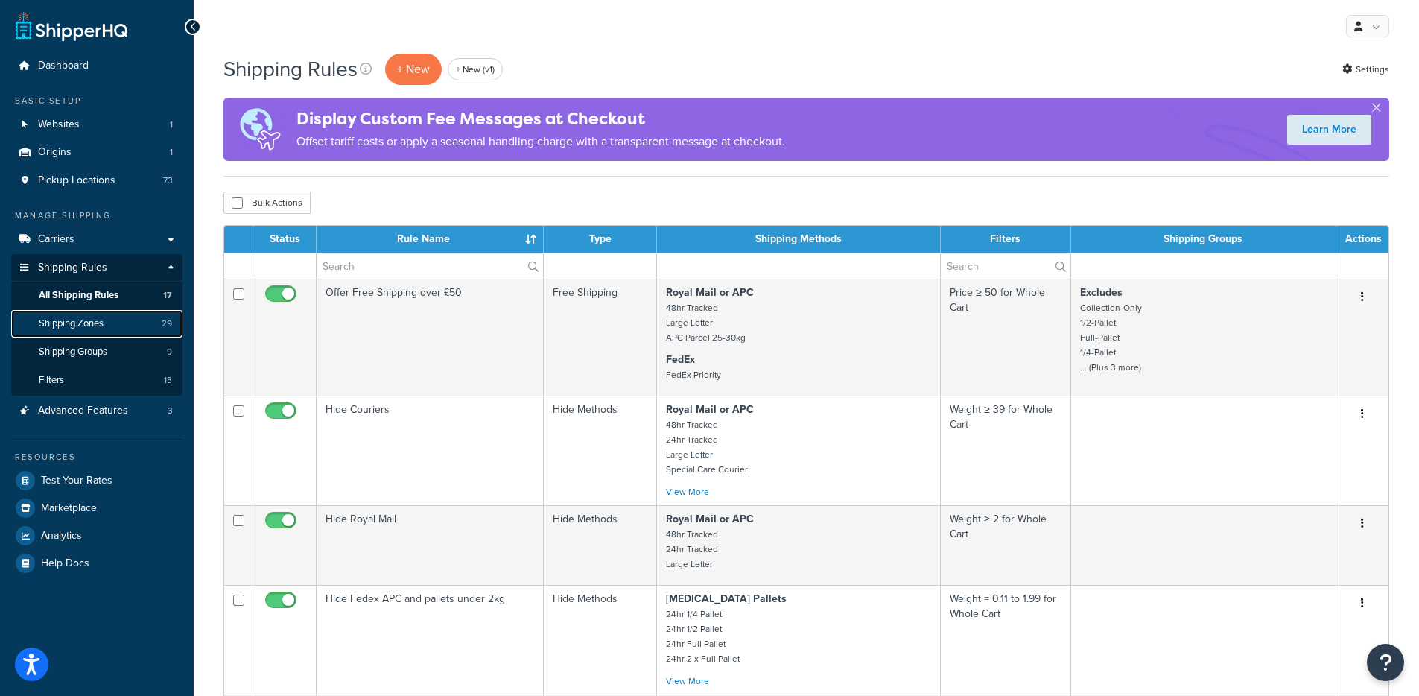
click at [101, 323] on span "Shipping Zones" at bounding box center [71, 323] width 65 height 13
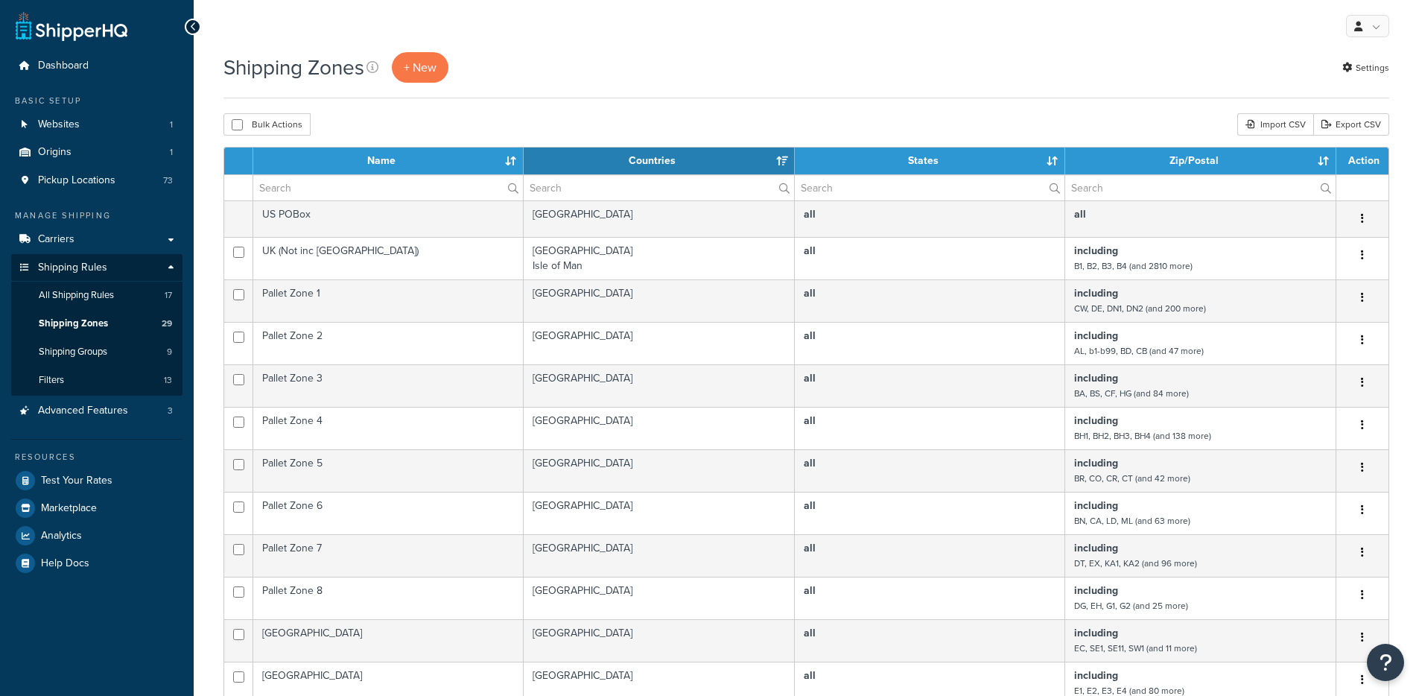
select select "15"
click at [1341, 126] on link "Export CSV" at bounding box center [1351, 124] width 76 height 22
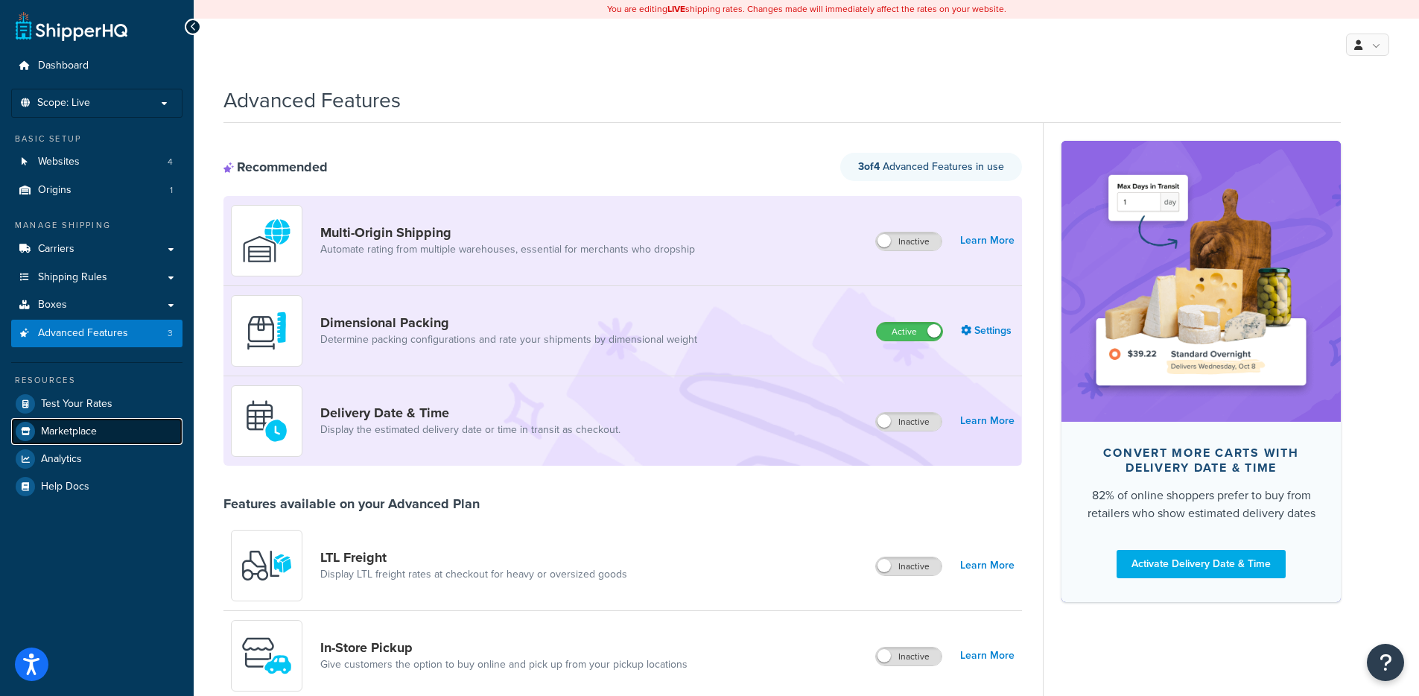
click at [90, 418] on link "Marketplace" at bounding box center [96, 431] width 171 height 27
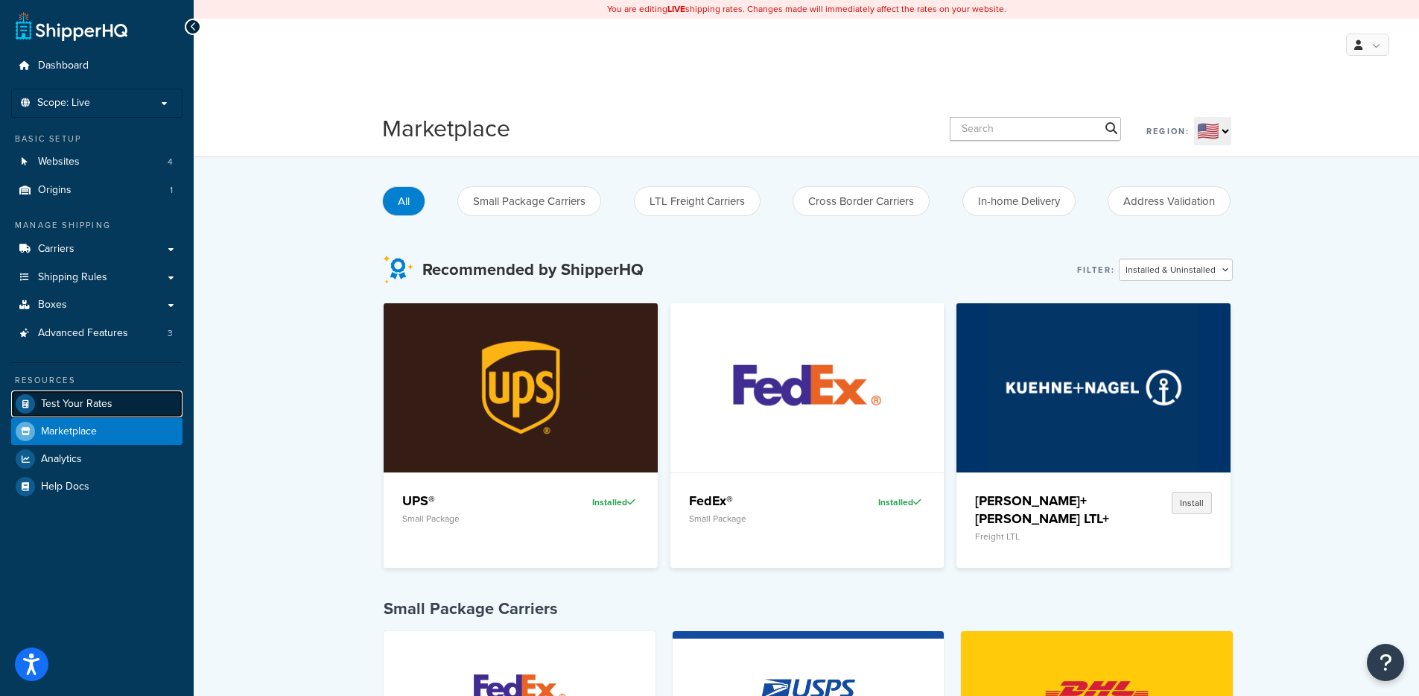
click at [97, 402] on span "Test Your Rates" at bounding box center [77, 404] width 72 height 13
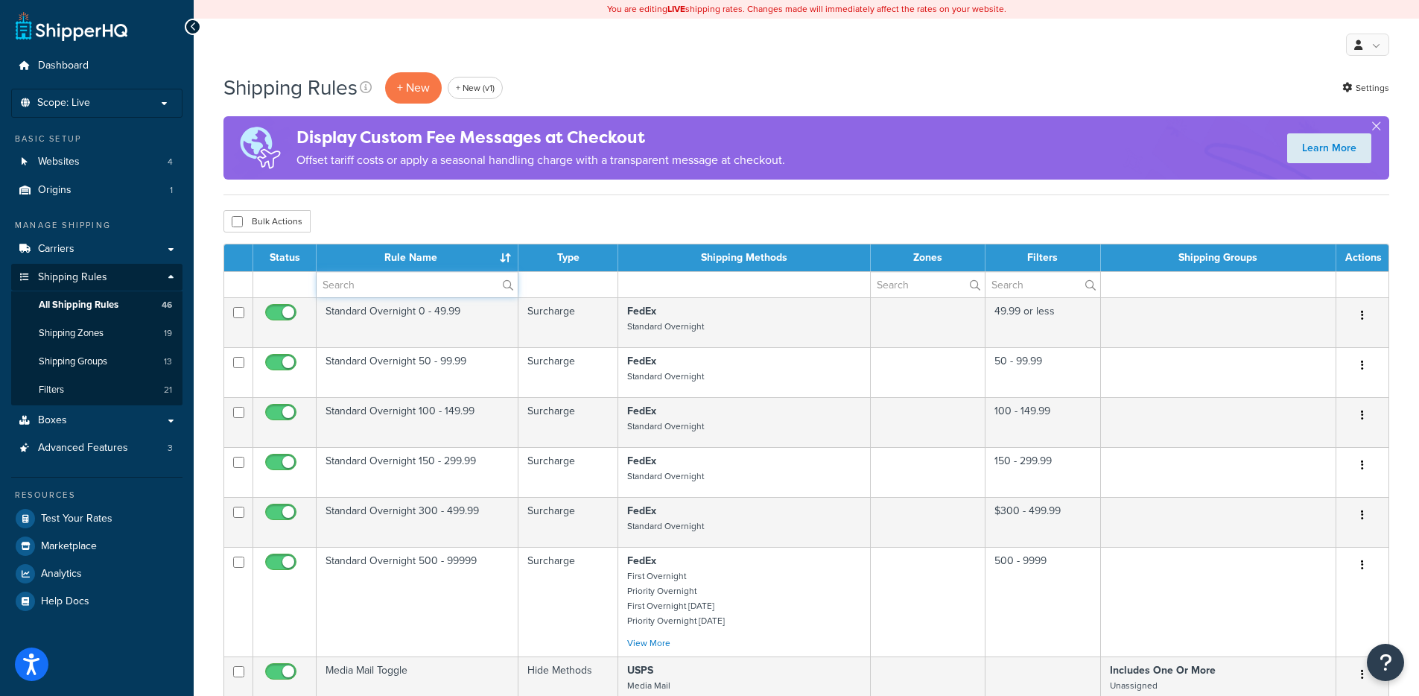
click at [396, 291] on input "text" at bounding box center [417, 284] width 201 height 25
type input "o"
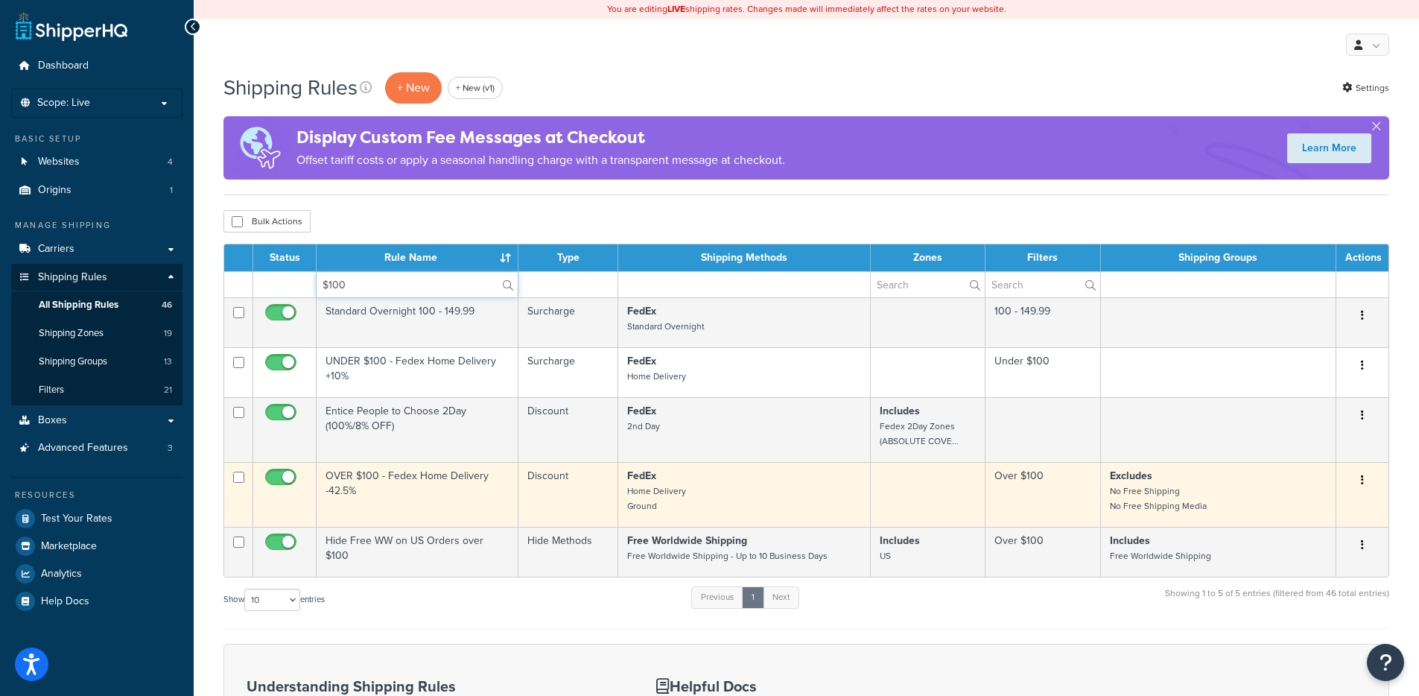
type input "$100"
click at [416, 494] on td "OVER $100 - Fedex Home Delivery -42.5%" at bounding box center [418, 494] width 202 height 65
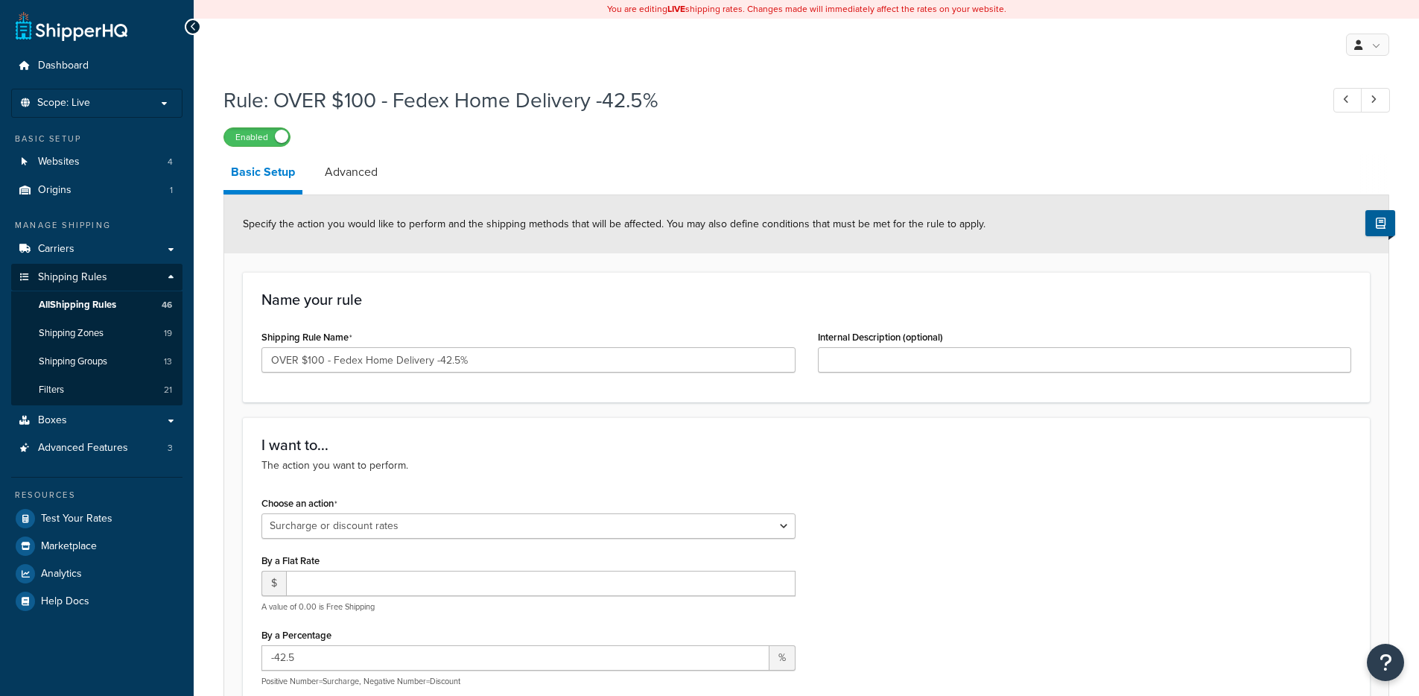
select select "SURCHARGE"
select select "LOCATION"
click at [344, 366] on input "OVER $100 - Fedex Home Delivery -42.5%" at bounding box center [528, 359] width 534 height 25
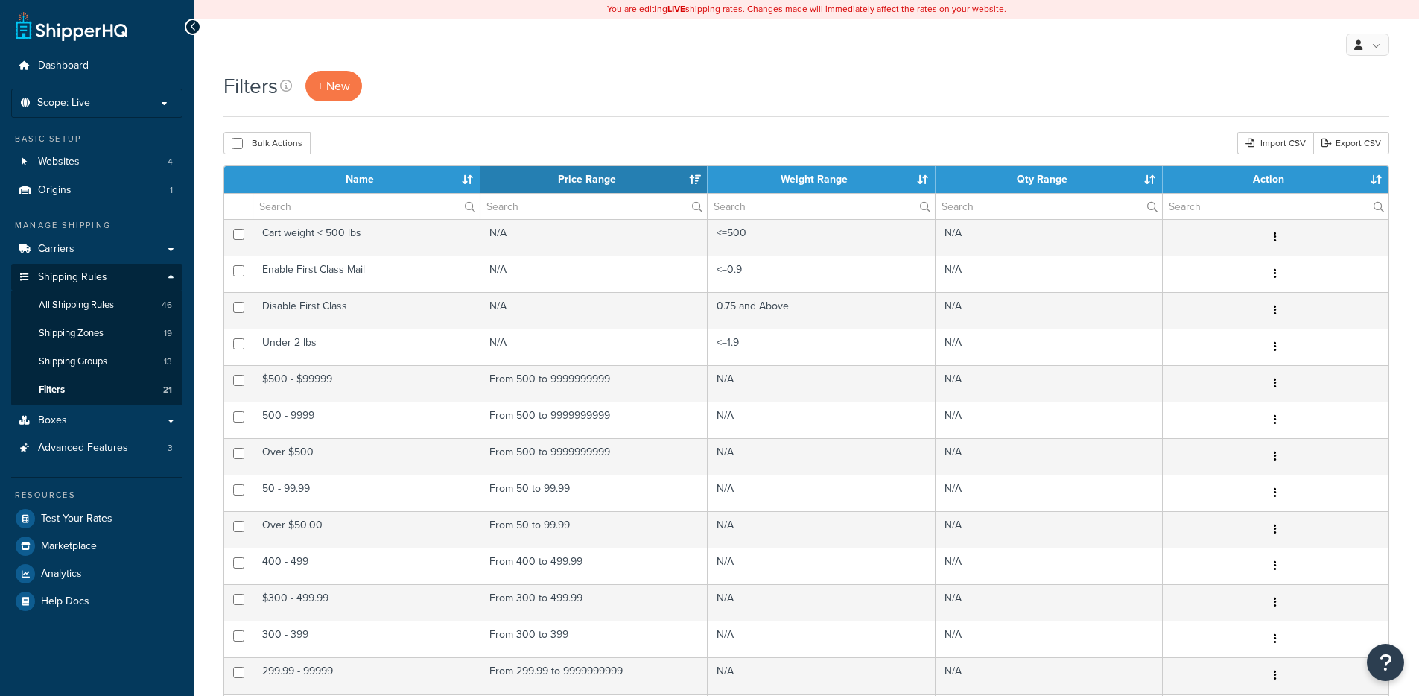
select select "15"
click at [358, 209] on input "text" at bounding box center [366, 206] width 226 height 25
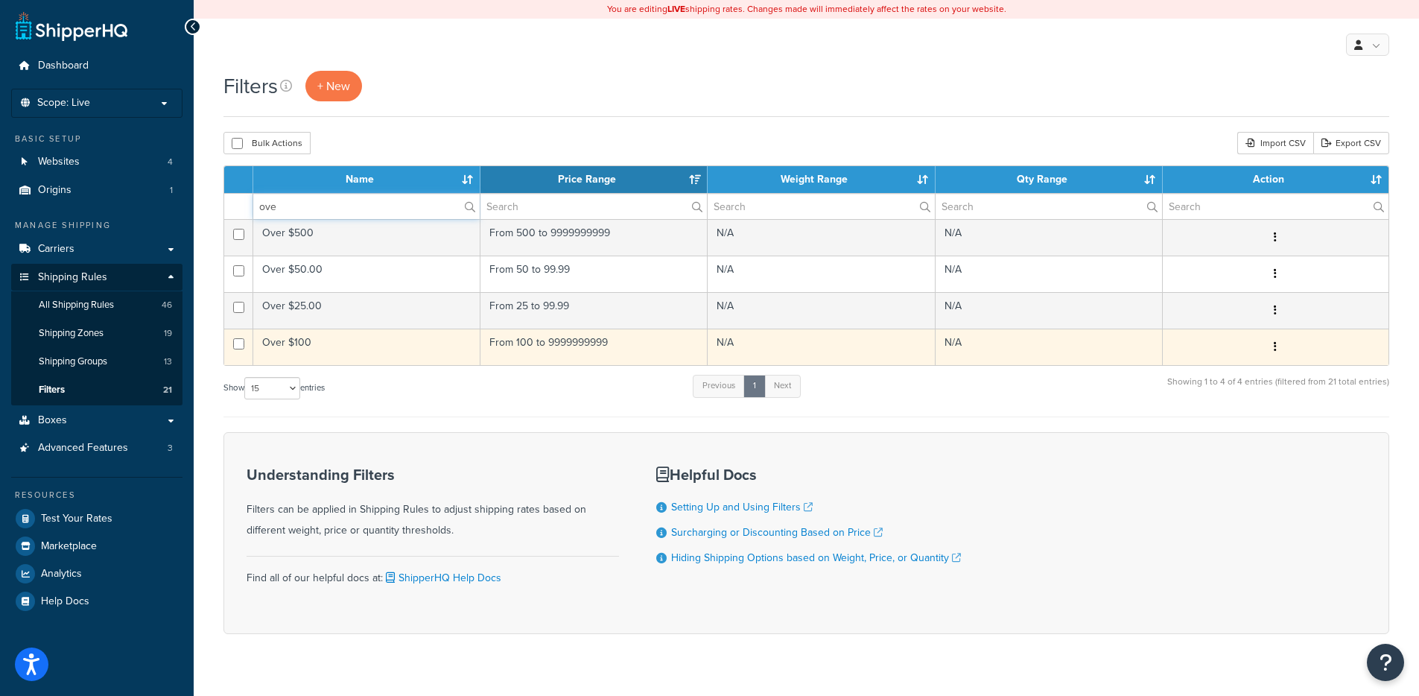
type input "ove"
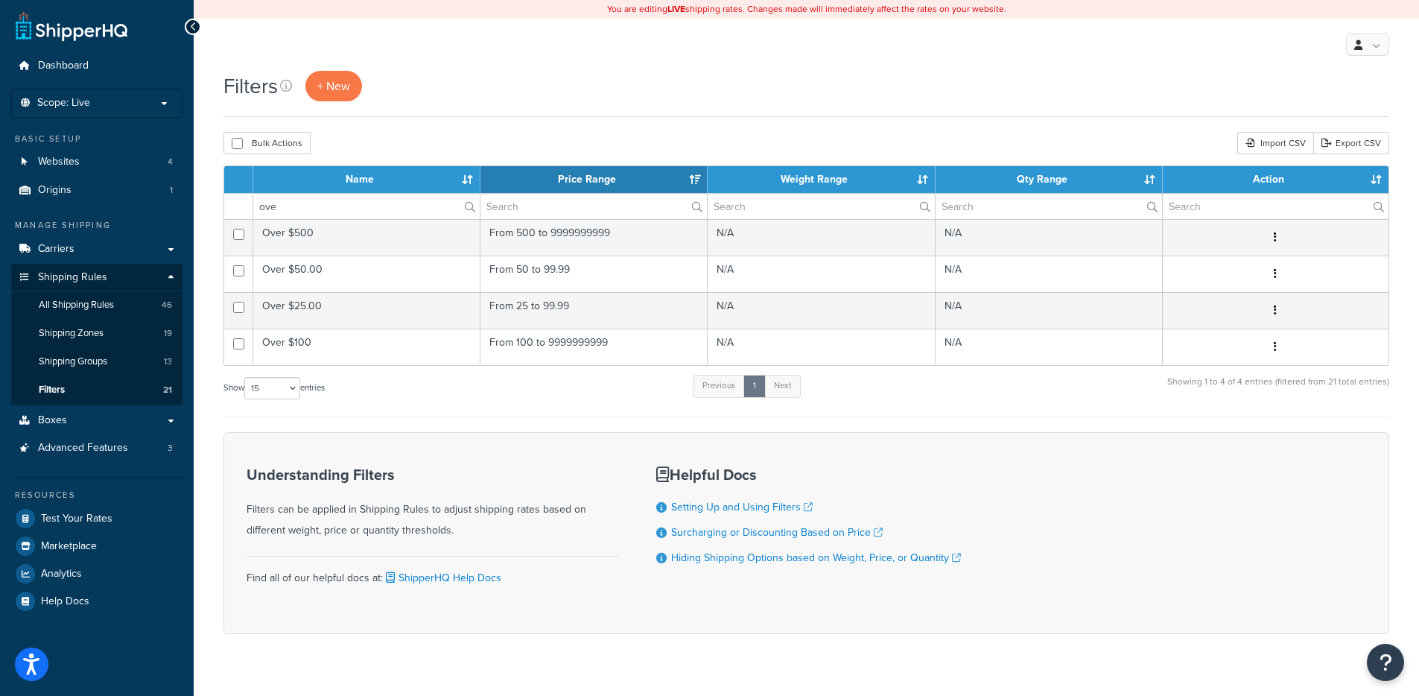
click at [440, 342] on td "Over $100" at bounding box center [366, 347] width 227 height 37
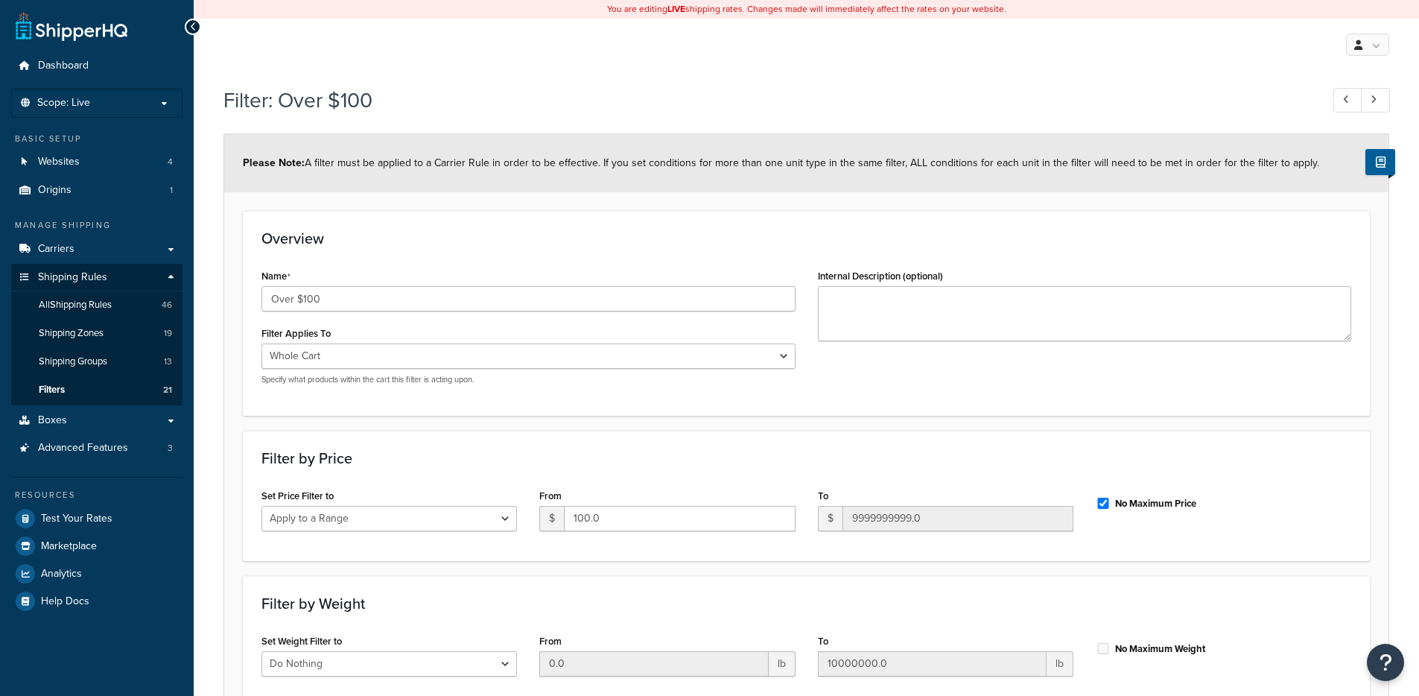
select select "range"
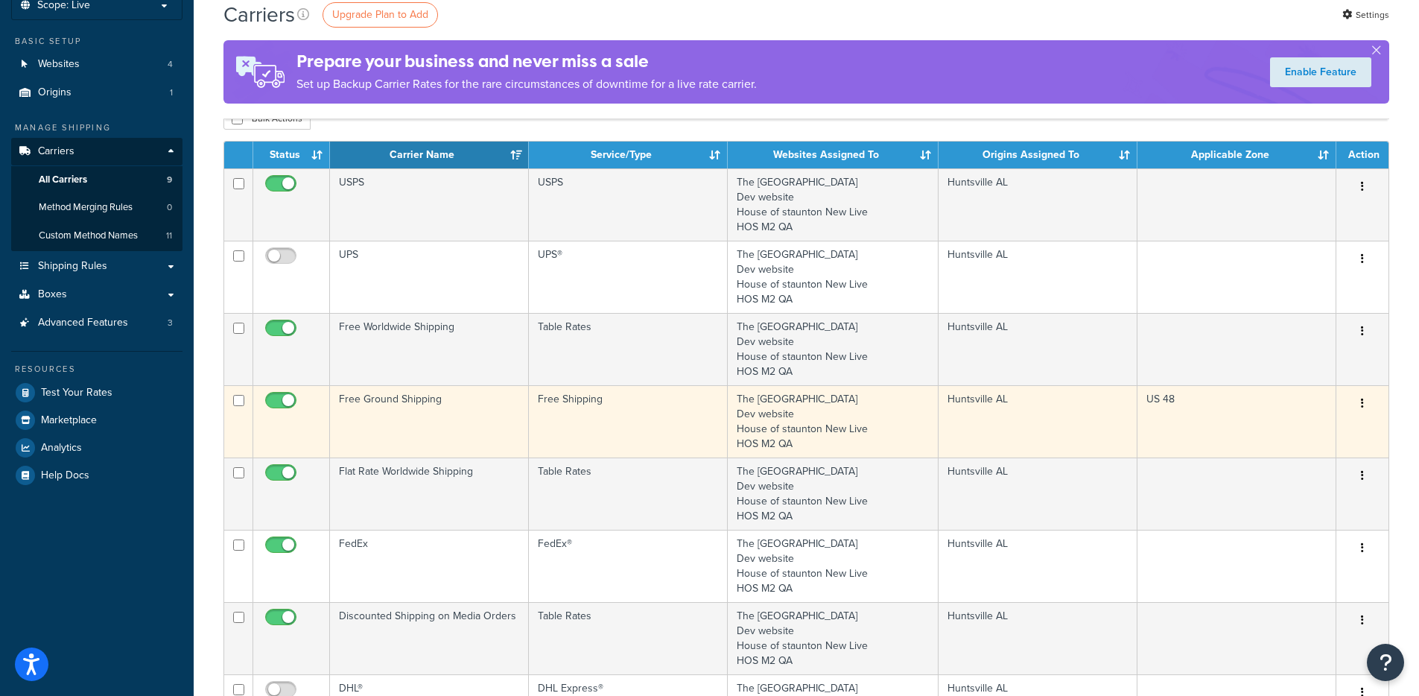
scroll to position [101, 0]
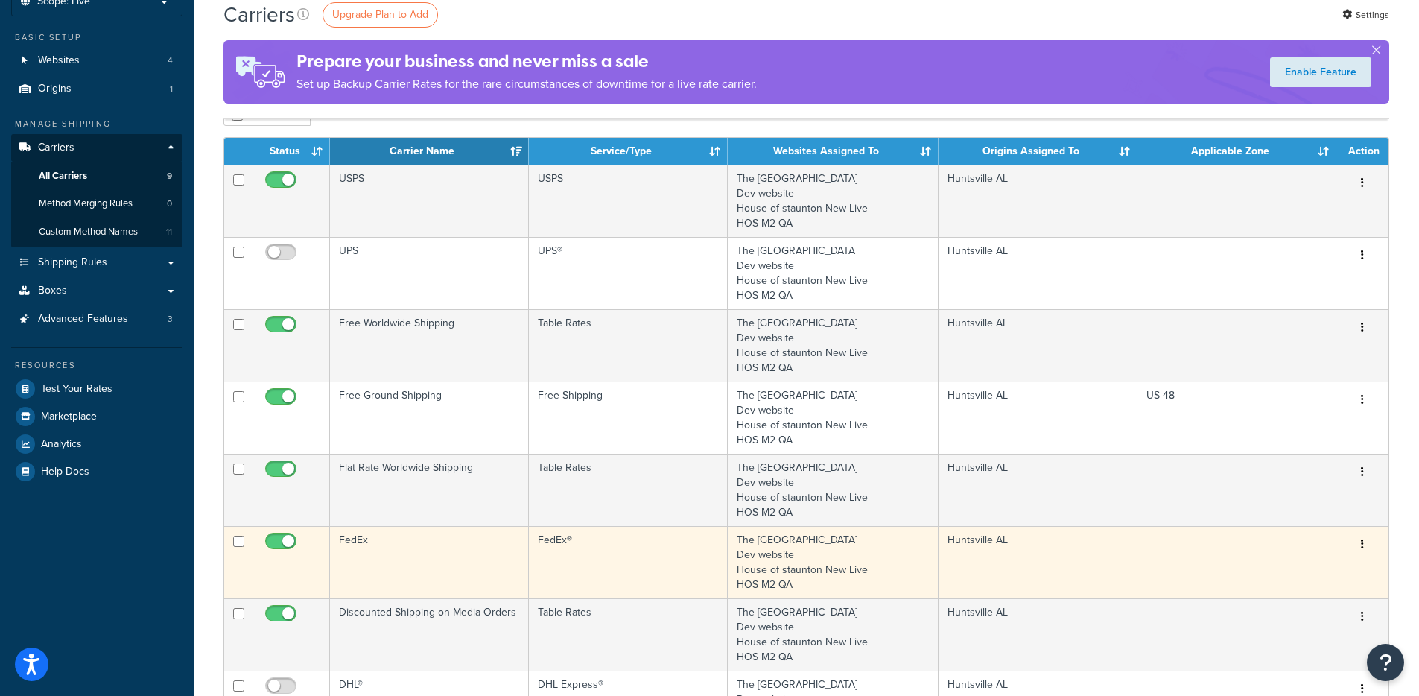
click at [408, 537] on td "FedEx" at bounding box center [429, 562] width 199 height 72
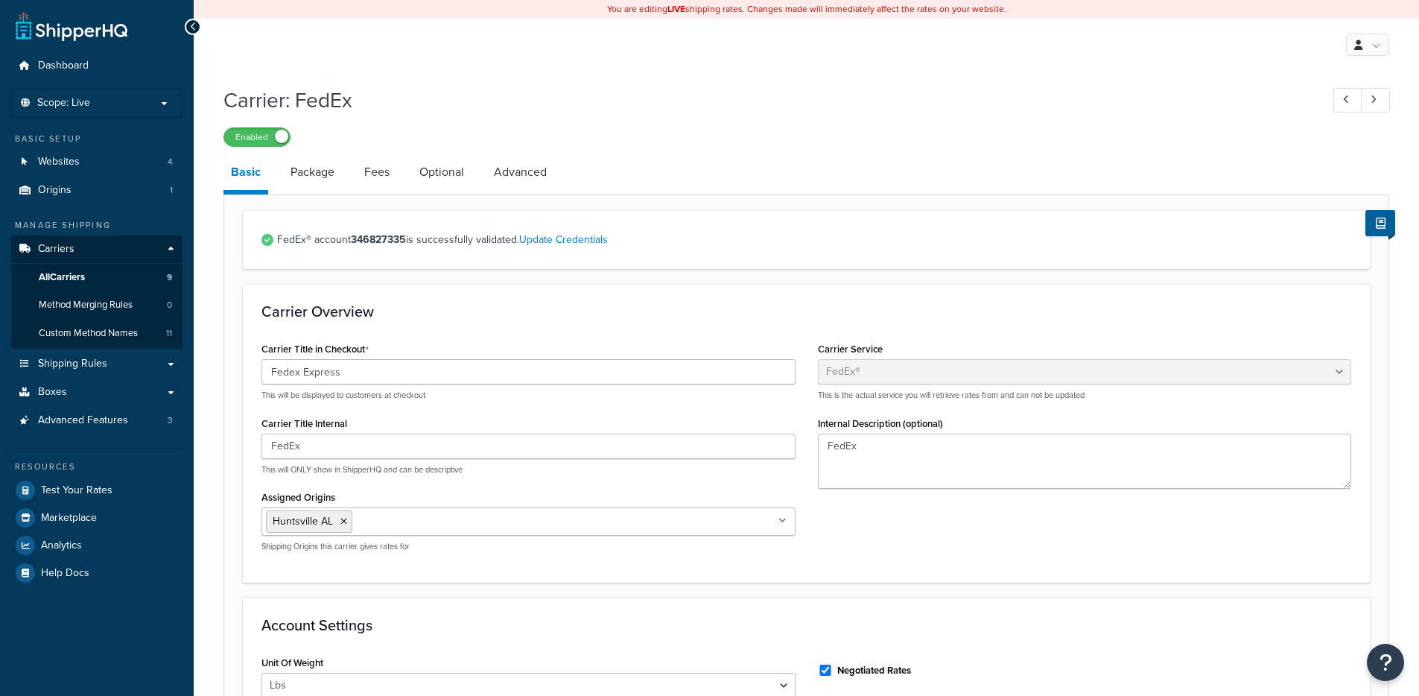
select select "fedEx"
select select "REGULAR_PICKUP"
select select "YOUR_PACKAGING"
click at [544, 186] on link "Advanced" at bounding box center [520, 172] width 68 height 36
select select "false"
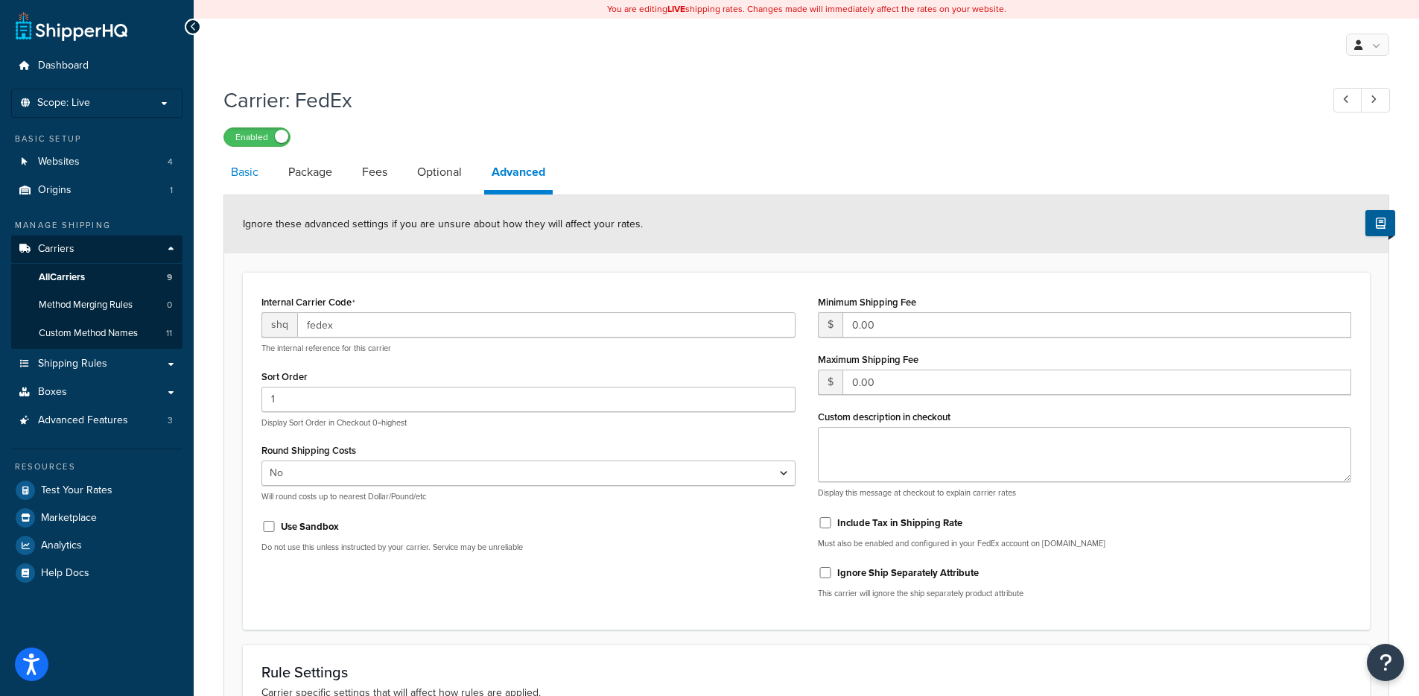
click at [254, 179] on link "Basic" at bounding box center [244, 172] width 42 height 36
select select "fedEx"
select select "REGULAR_PICKUP"
select select "YOUR_PACKAGING"
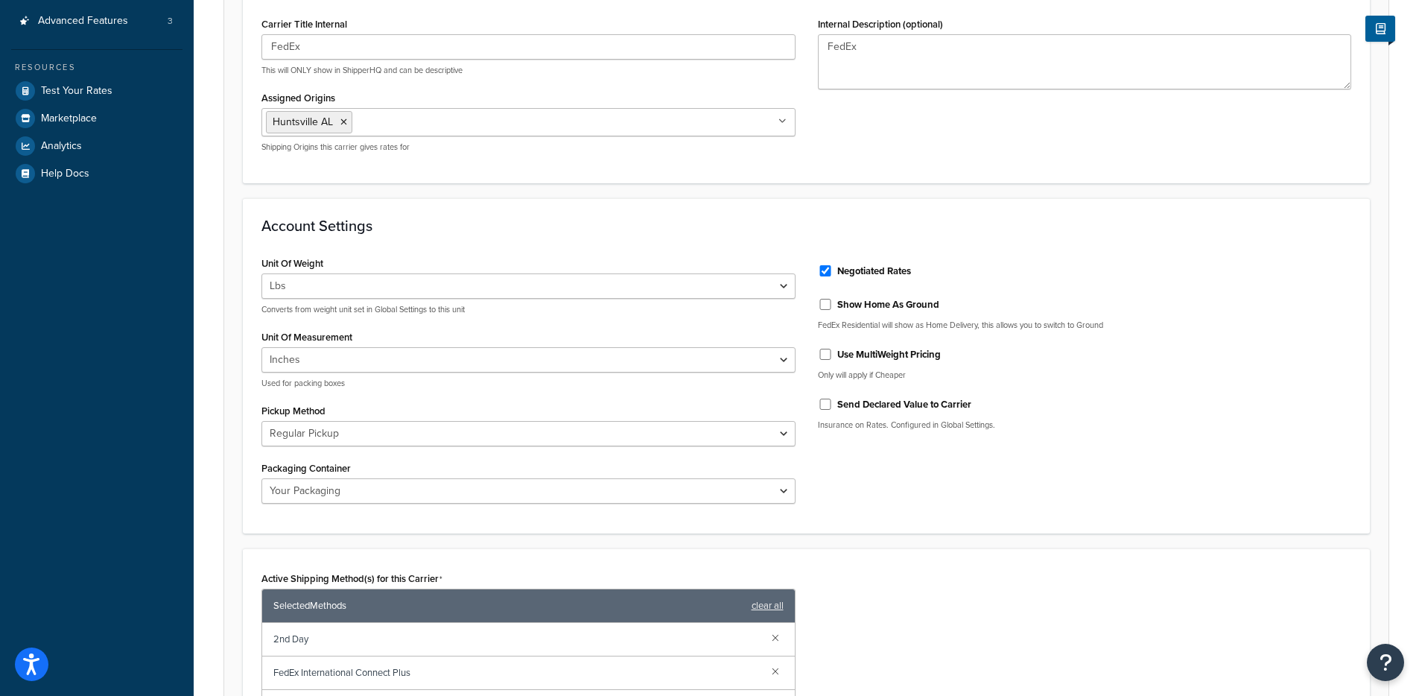
scroll to position [83, 0]
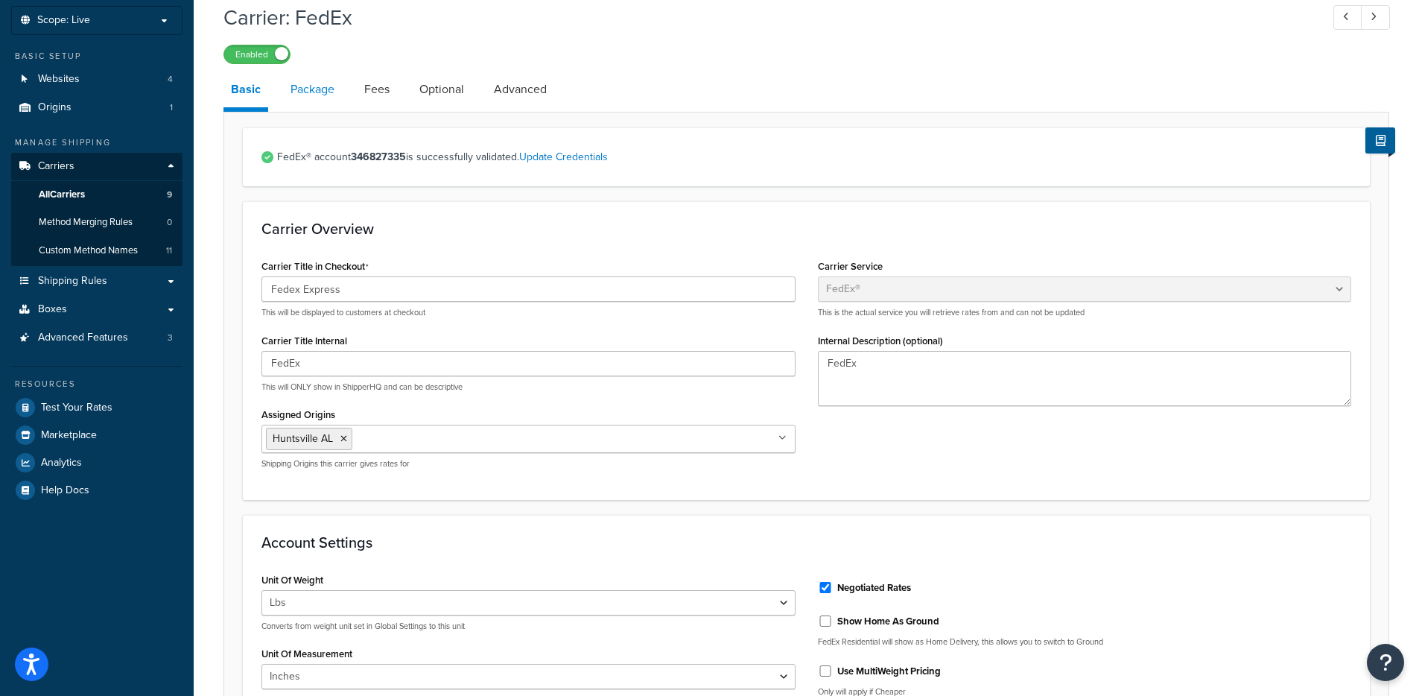
click at [318, 98] on link "Package" at bounding box center [312, 90] width 59 height 36
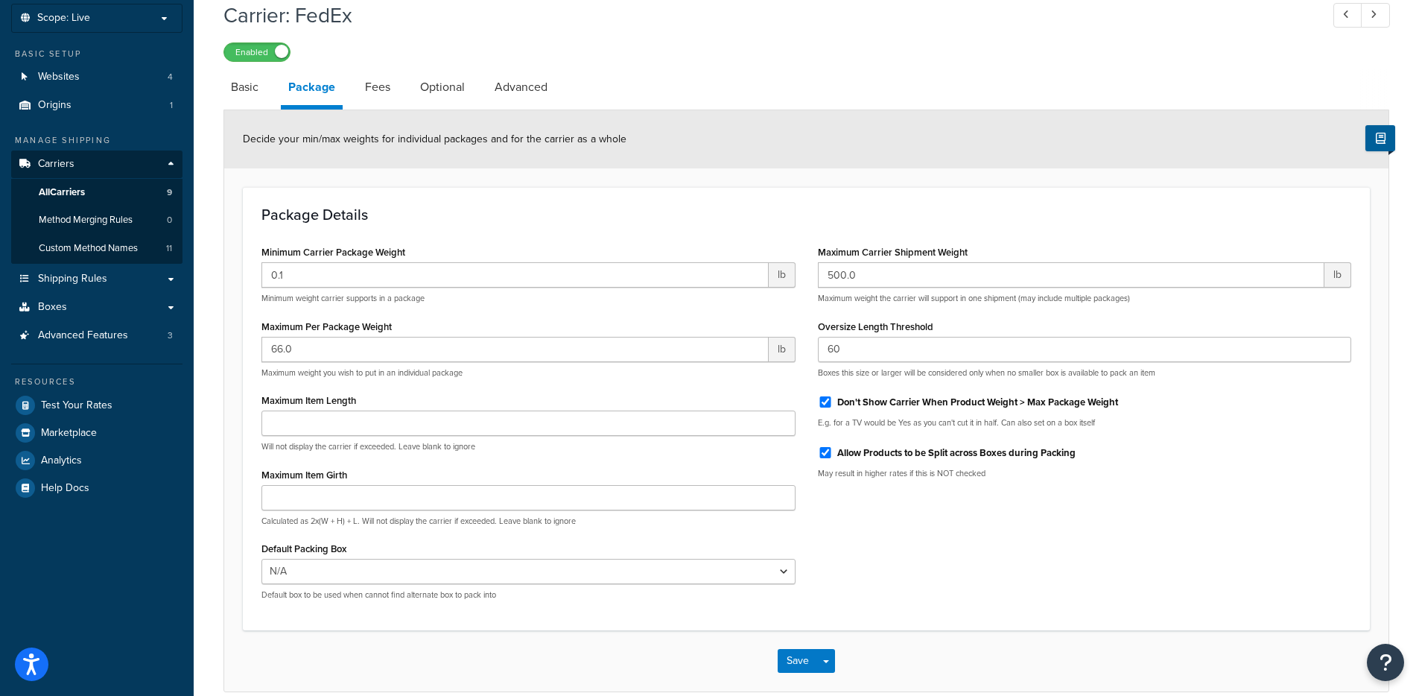
scroll to position [65, 0]
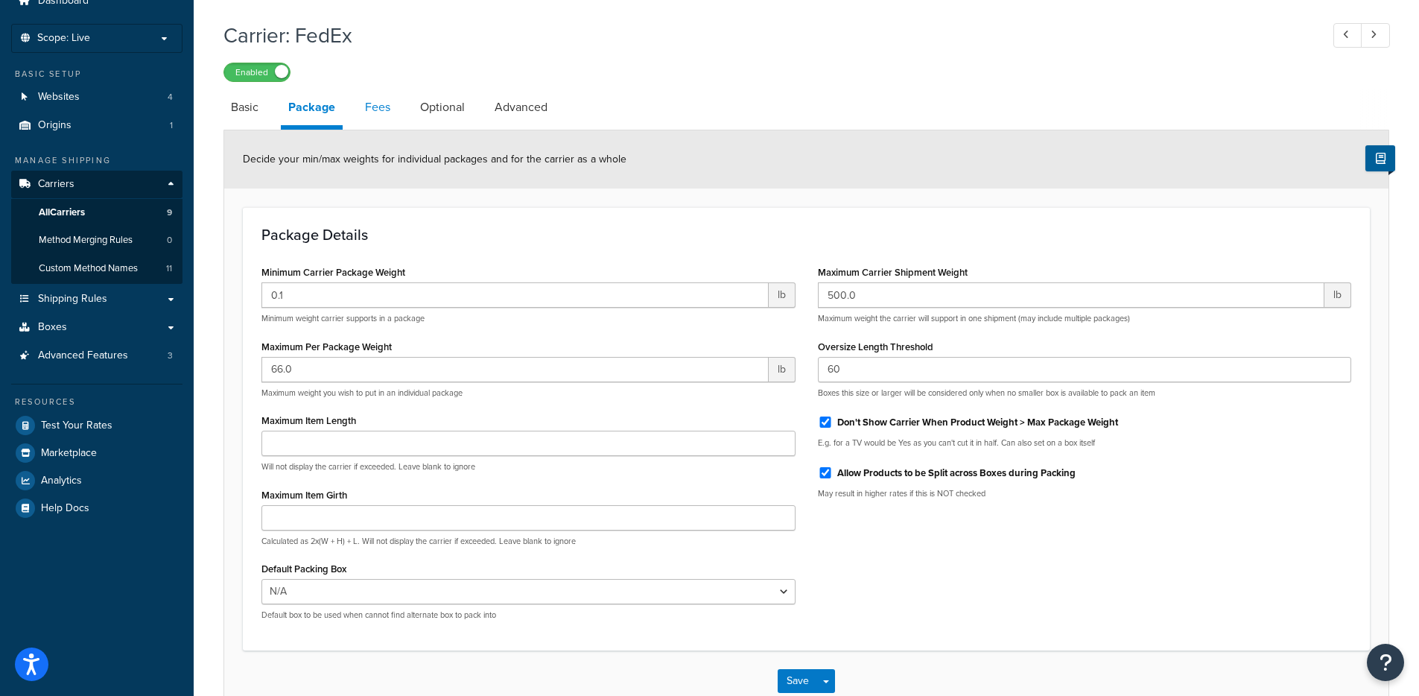
click at [379, 113] on link "Fees" at bounding box center [378, 107] width 40 height 36
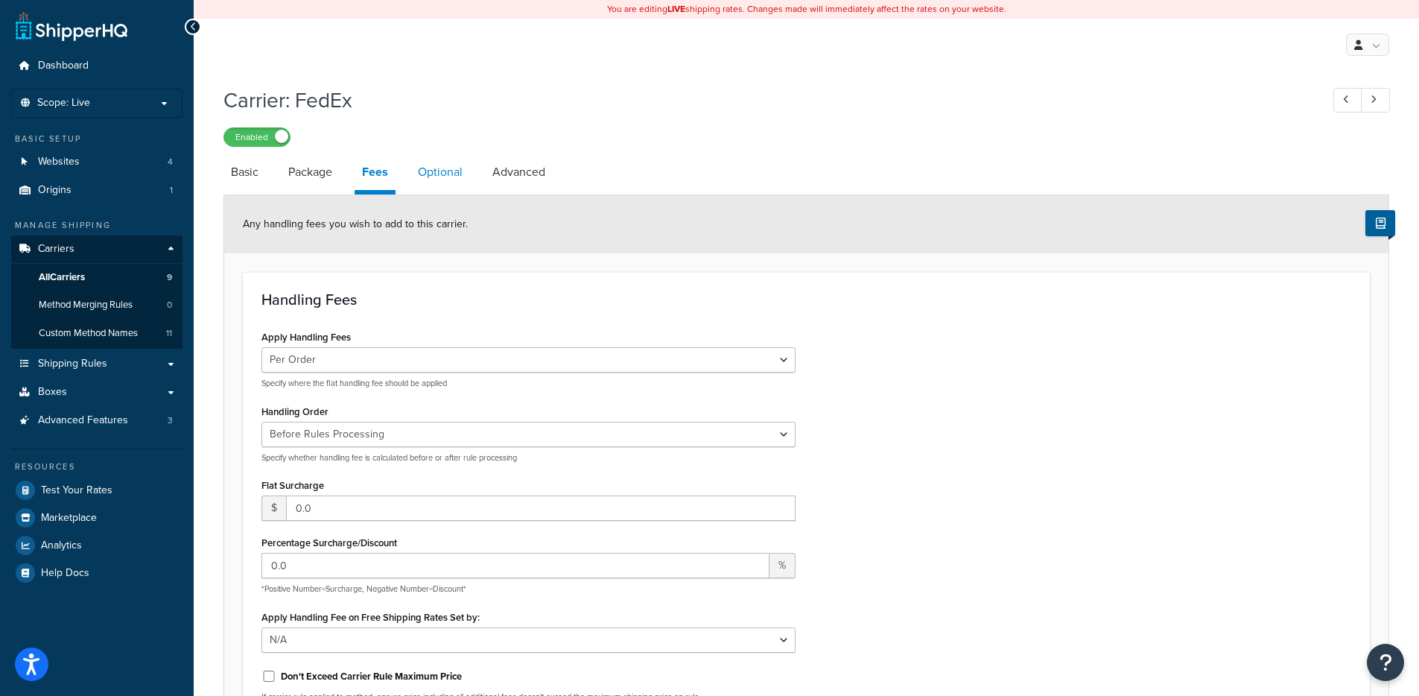
click at [449, 179] on link "Optional" at bounding box center [440, 172] width 60 height 36
select select "residential"
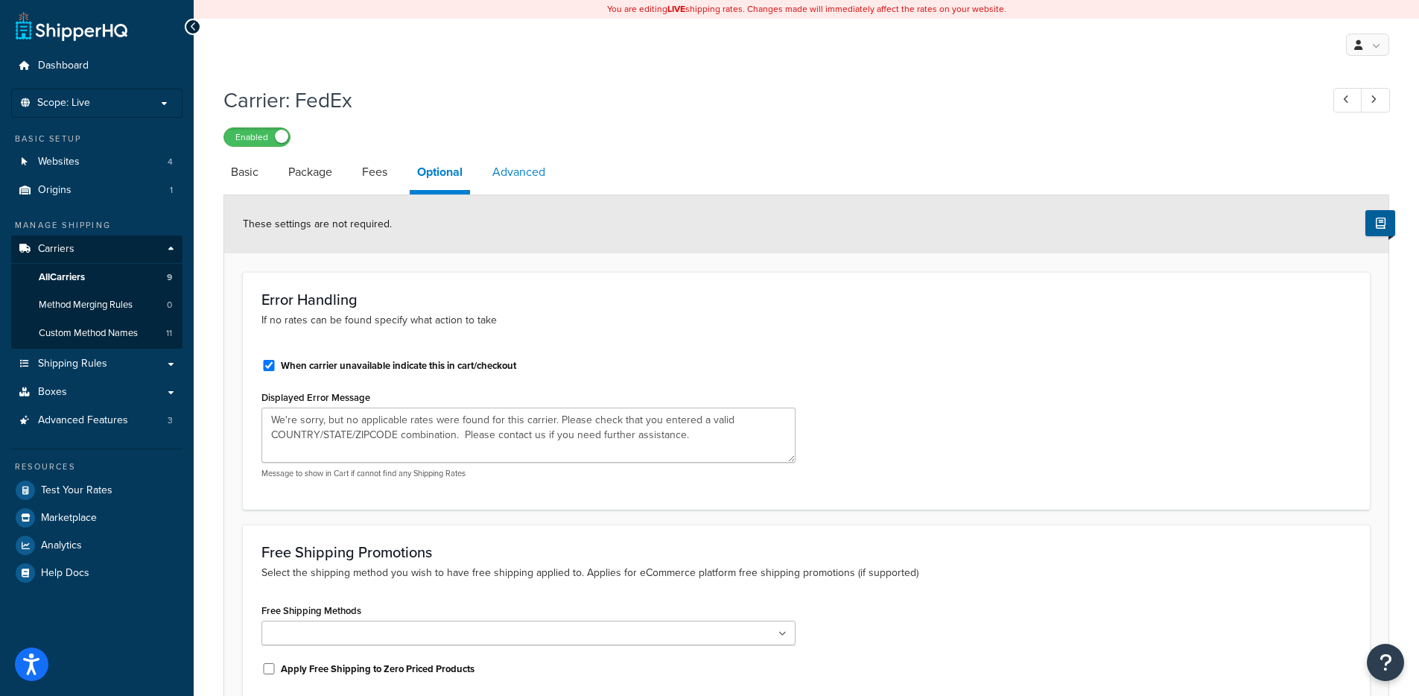
click at [524, 179] on link "Advanced" at bounding box center [519, 172] width 68 height 36
select select "false"
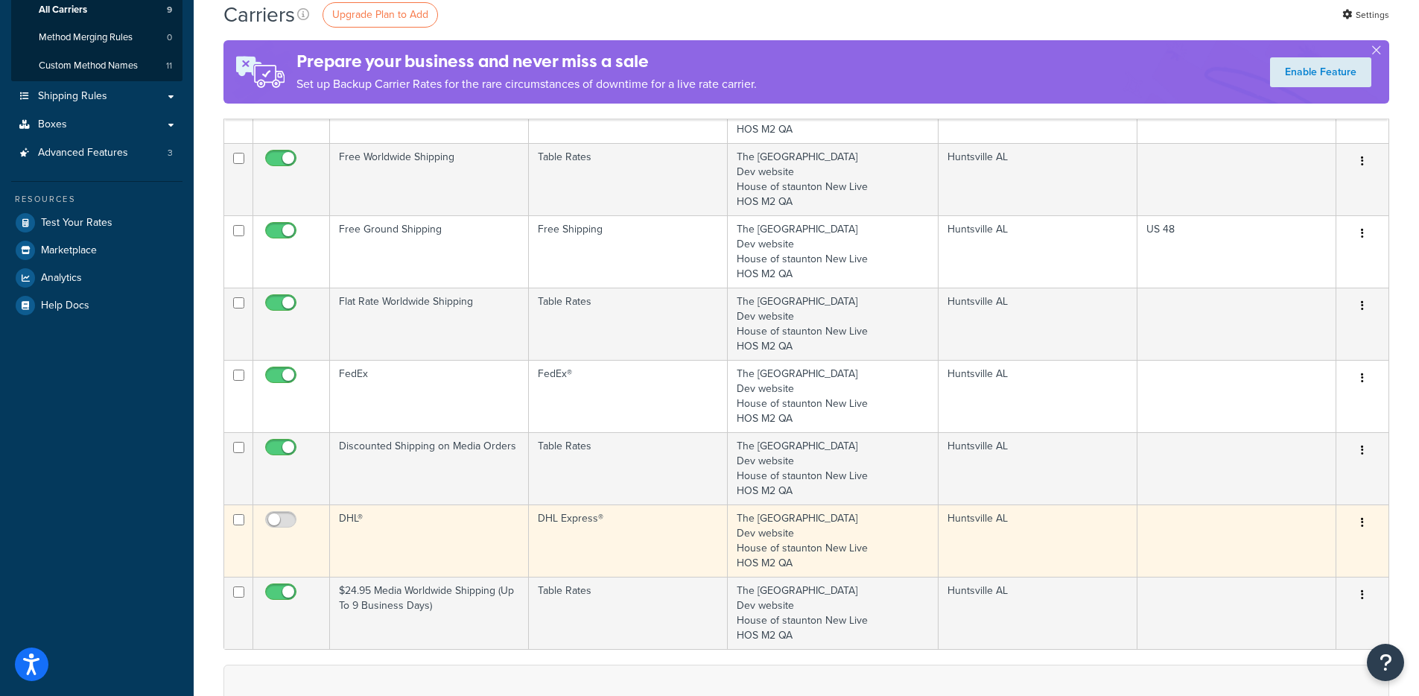
scroll to position [288, 0]
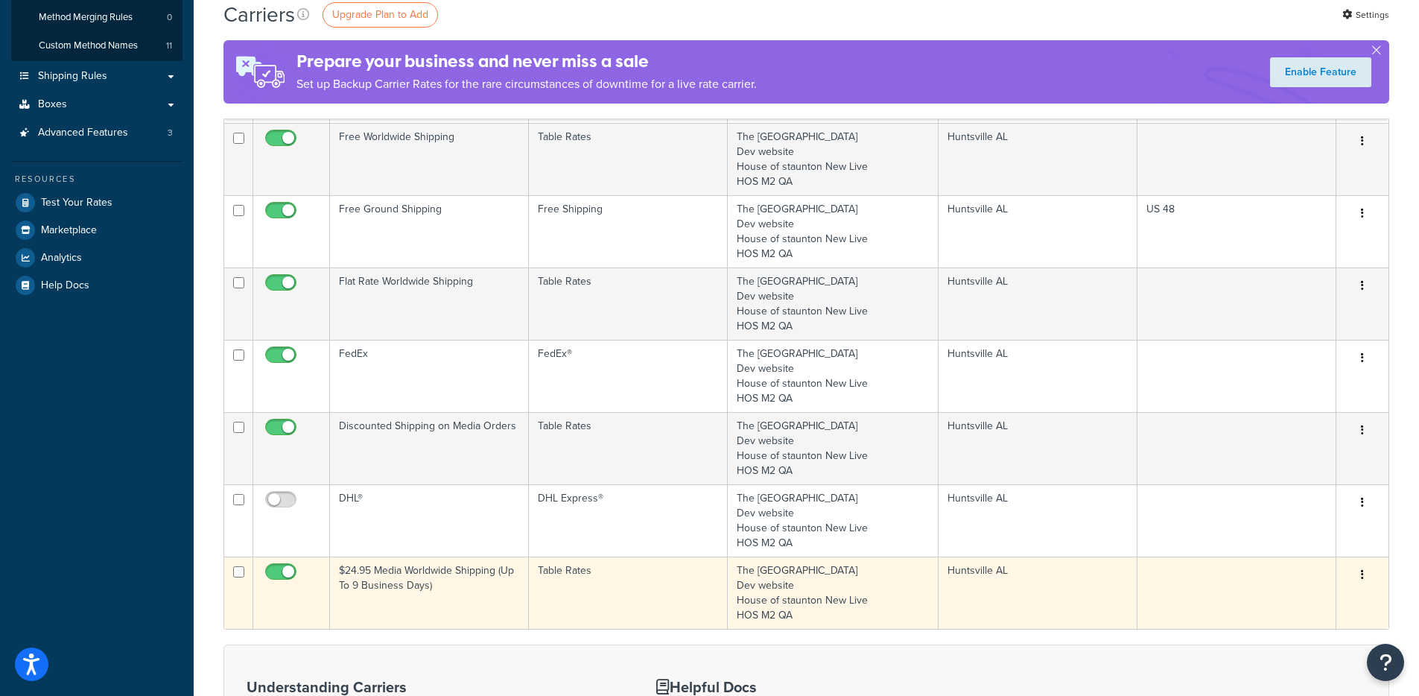
click at [434, 573] on td "$24.95 Media Worldwide Shipping (Up To 9 Business Days)" at bounding box center [429, 593] width 199 height 72
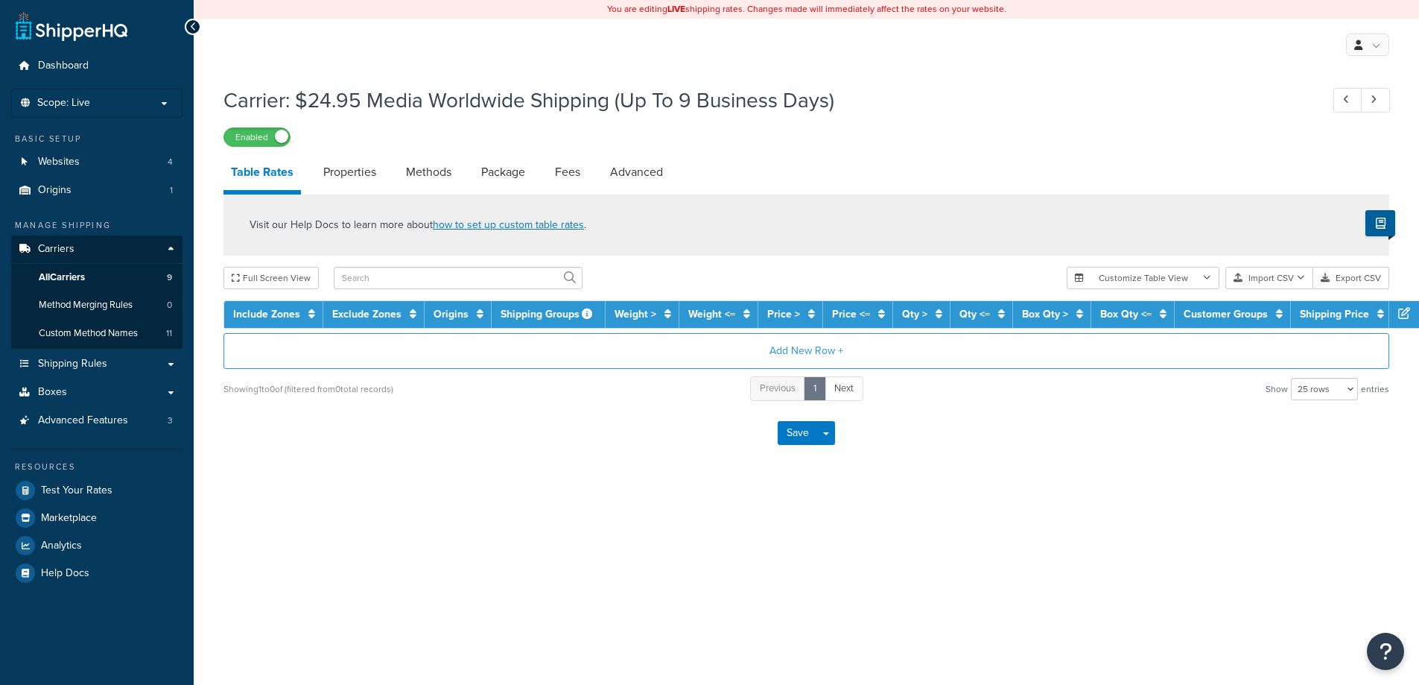
select select "25"
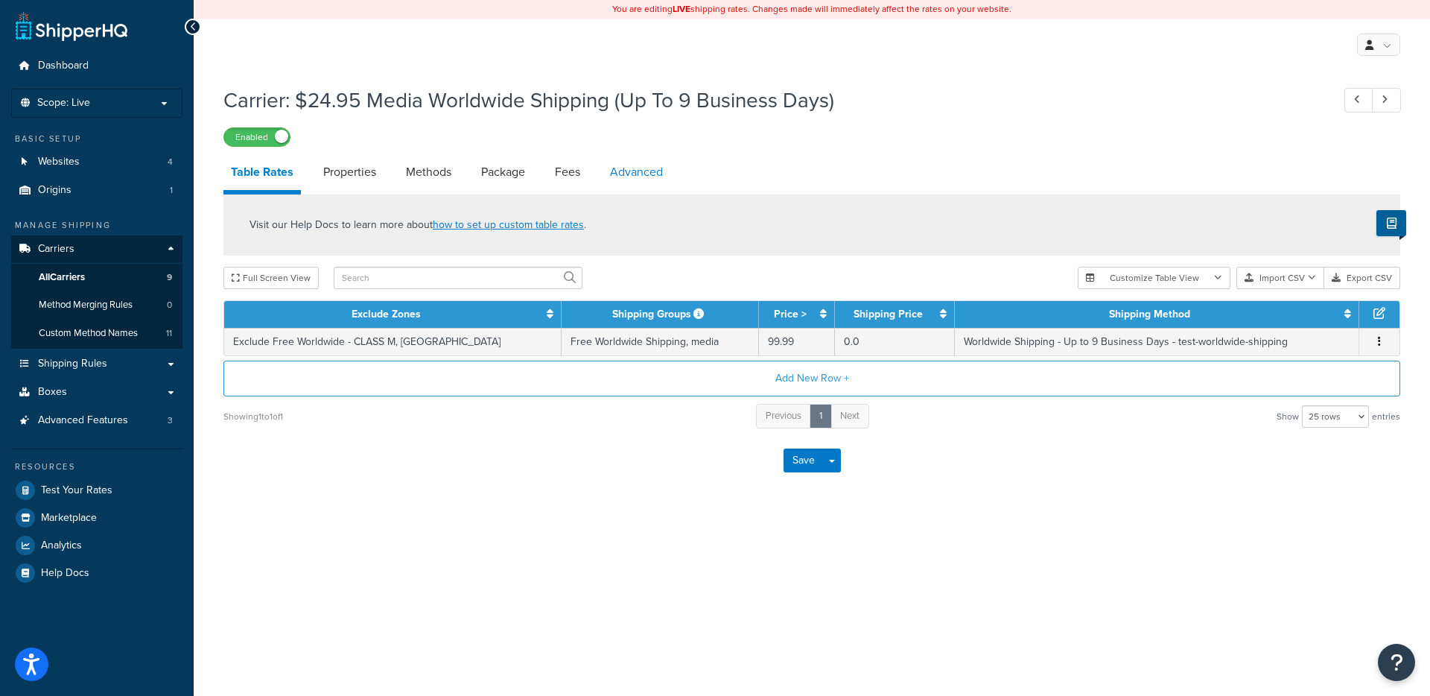
click at [617, 184] on link "Advanced" at bounding box center [637, 172] width 68 height 36
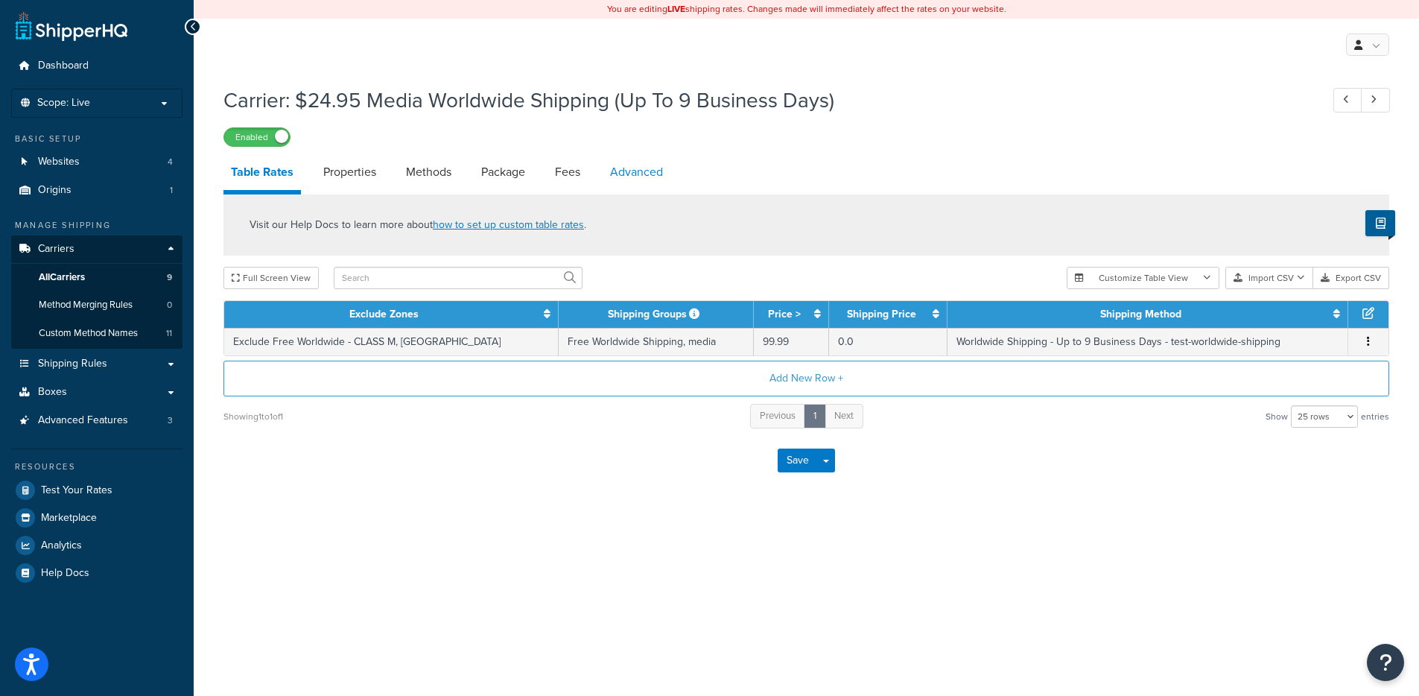
select select "false"
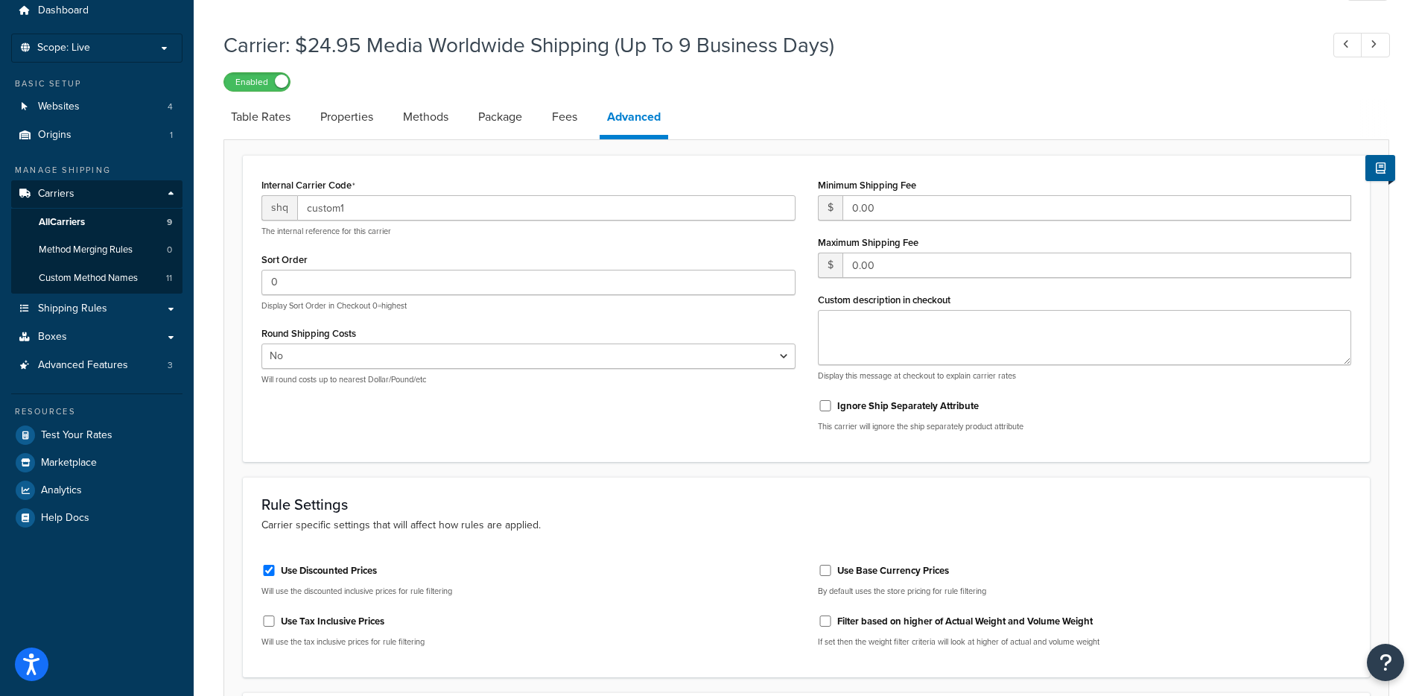
scroll to position [68, 0]
